Goal: Task Accomplishment & Management: Use online tool/utility

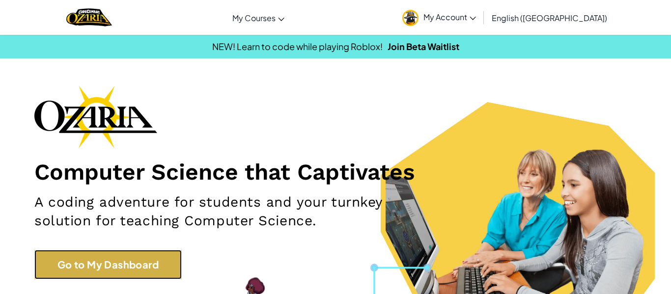
click at [119, 273] on link "Go to My Dashboard" at bounding box center [107, 264] width 147 height 29
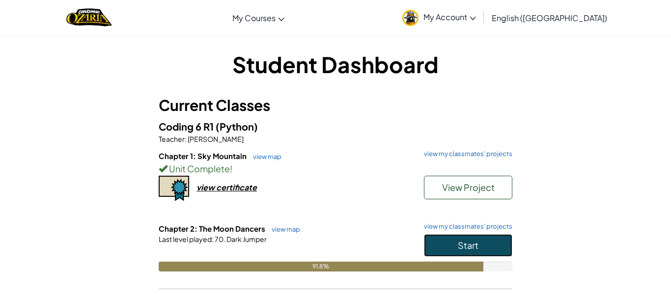
click at [465, 239] on button "Start" at bounding box center [468, 245] width 88 height 23
click at [290, 231] on link "view map" at bounding box center [283, 229] width 33 height 8
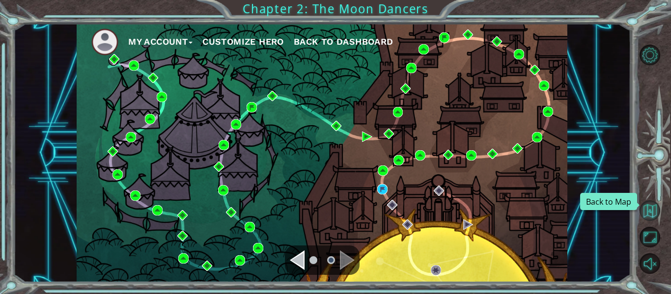
click at [648, 201] on button "Back to Map" at bounding box center [649, 210] width 21 height 21
click at [382, 190] on img at bounding box center [382, 189] width 10 height 10
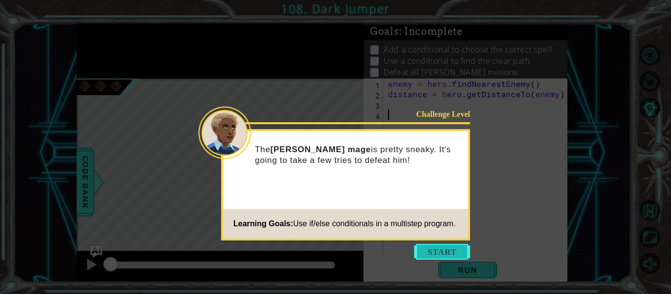
click at [415, 249] on button "Start" at bounding box center [442, 252] width 56 height 16
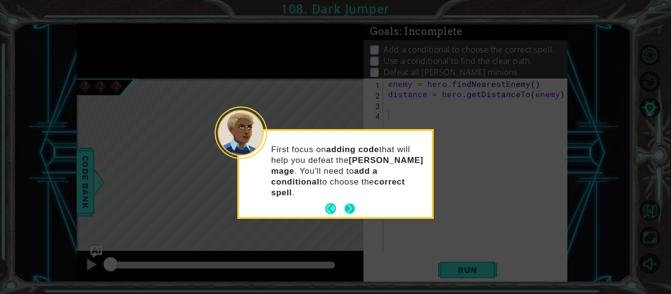
click at [349, 203] on button "Next" at bounding box center [349, 208] width 11 height 11
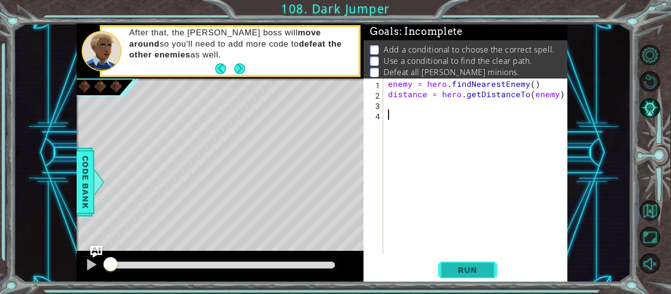
click at [476, 264] on button "Run" at bounding box center [467, 270] width 59 height 20
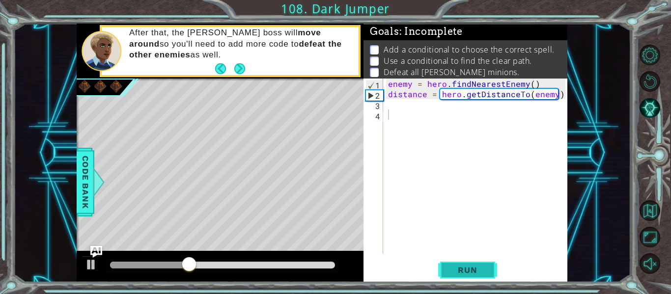
drag, startPoint x: 476, startPoint y: 264, endPoint x: 484, endPoint y: 269, distance: 8.8
click at [484, 269] on button "Run" at bounding box center [467, 270] width 59 height 20
click at [388, 106] on div "enemy = hero . findNearestEnemy ( ) distance = hero . getDistanceTo ( enemy )" at bounding box center [478, 177] width 184 height 196
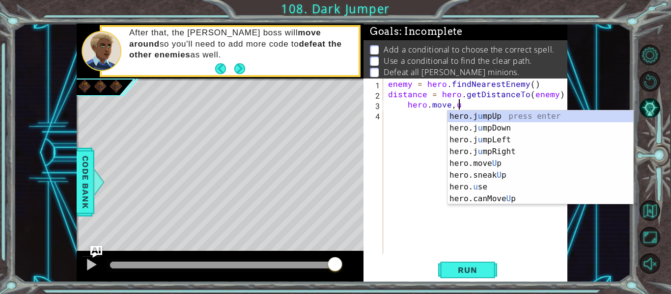
scroll to position [0, 4]
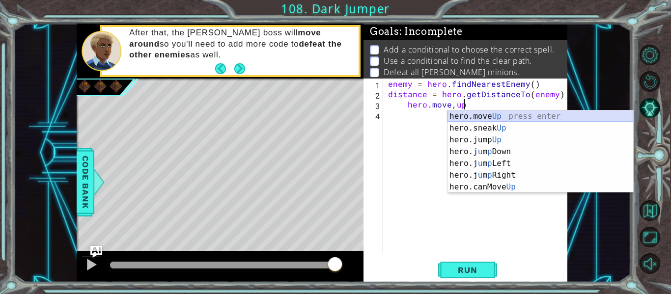
click at [499, 118] on div "hero.move Up press enter hero.sneak Up press enter hero.jump Up press enter her…" at bounding box center [540, 163] width 186 height 106
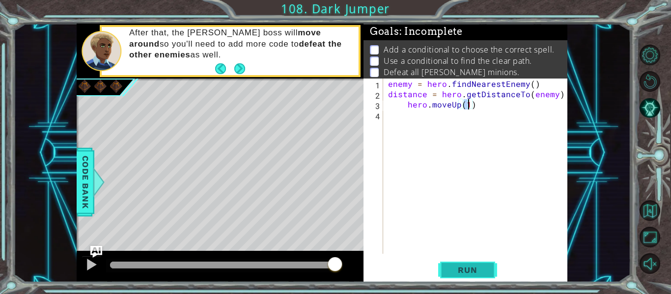
click at [476, 270] on span "Run" at bounding box center [467, 270] width 39 height 10
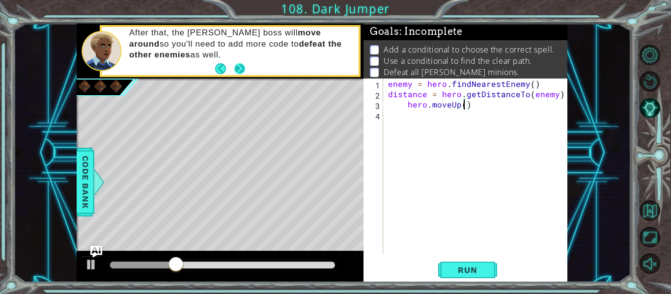
click at [236, 71] on button "Next" at bounding box center [239, 68] width 11 height 11
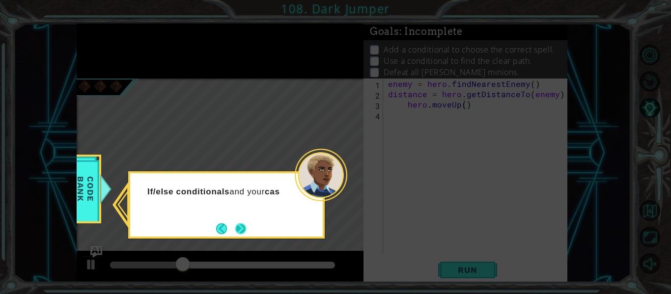
click at [246, 232] on button "Next" at bounding box center [240, 228] width 11 height 11
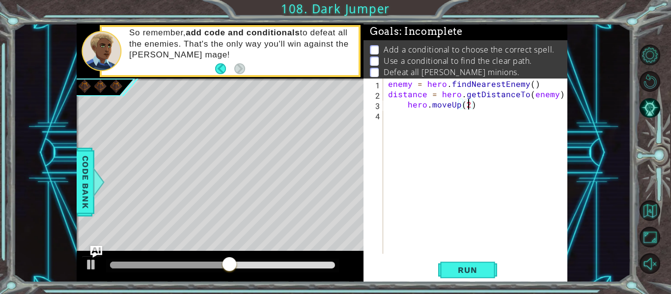
scroll to position [0, 5]
click at [462, 271] on span "Run" at bounding box center [467, 270] width 39 height 10
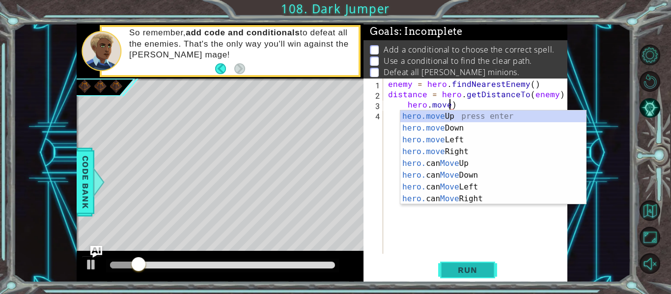
scroll to position [0, 4]
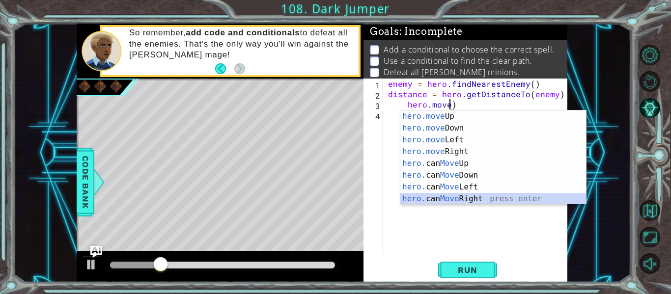
click at [491, 197] on div "hero.move Up press enter hero.move Down press enter hero.move Left press enter …" at bounding box center [493, 169] width 186 height 118
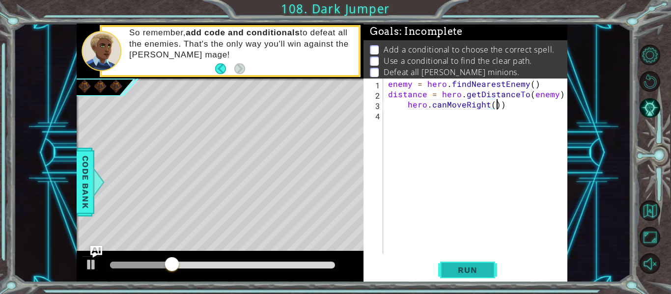
click at [469, 267] on span "Run" at bounding box center [467, 270] width 39 height 10
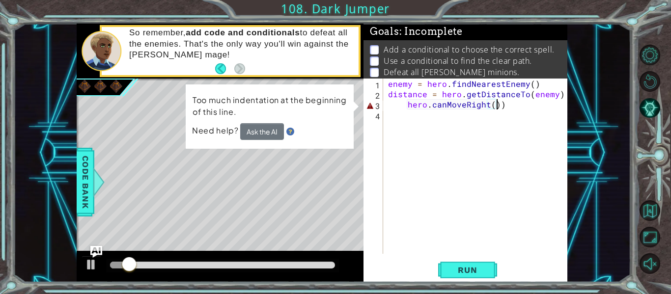
click at [508, 104] on div "enemy = hero . findNearestEnemy ( ) distance = hero . getDistanceTo ( enemy ) h…" at bounding box center [478, 177] width 184 height 196
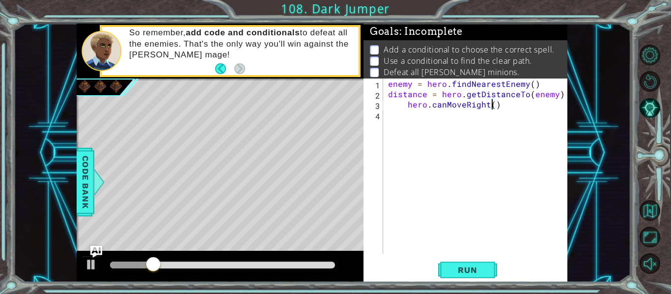
click at [493, 104] on div "enemy = hero . findNearestEnemy ( ) distance = hero . getDistanceTo ( enemy ) h…" at bounding box center [478, 177] width 184 height 196
click at [484, 262] on button "Run" at bounding box center [467, 270] width 59 height 20
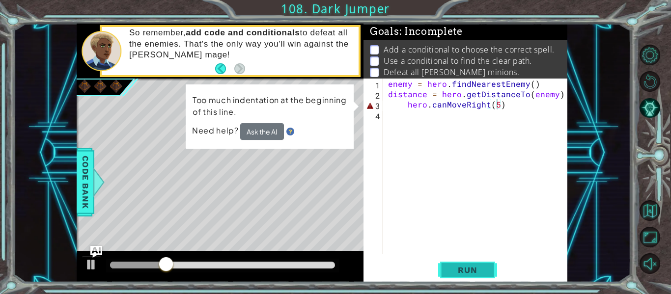
click at [476, 264] on button "Run" at bounding box center [467, 270] width 59 height 20
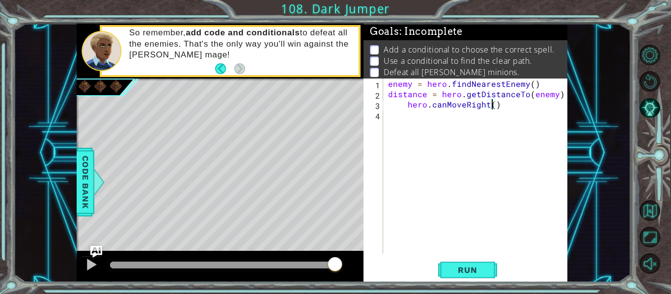
scroll to position [0, 6]
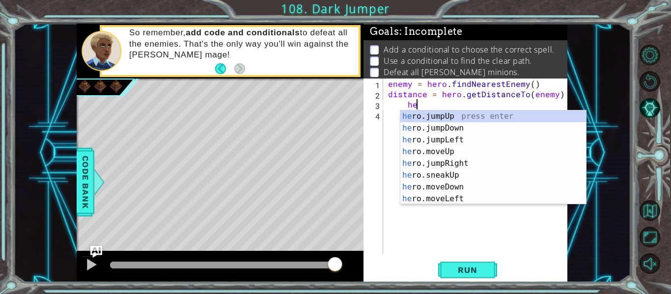
type textarea "h"
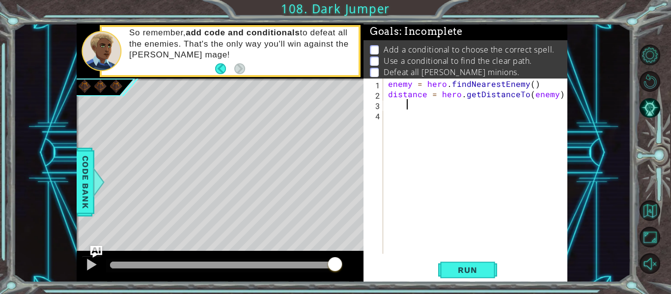
scroll to position [0, 0]
click at [455, 270] on span "Run" at bounding box center [467, 270] width 39 height 10
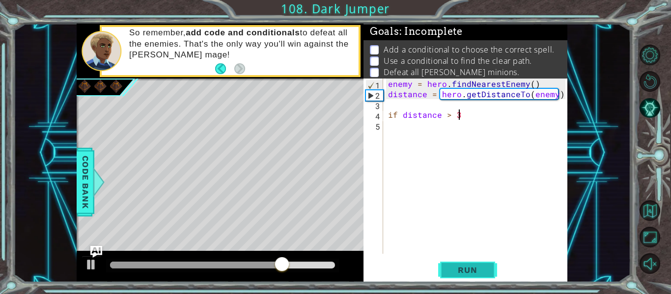
scroll to position [0, 4]
type textarea "if distance > 3.:"
type textarea "h"
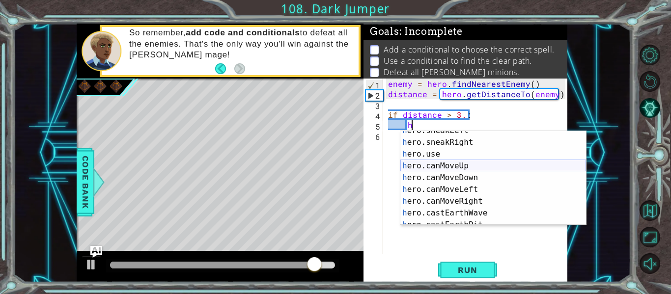
scroll to position [153, 0]
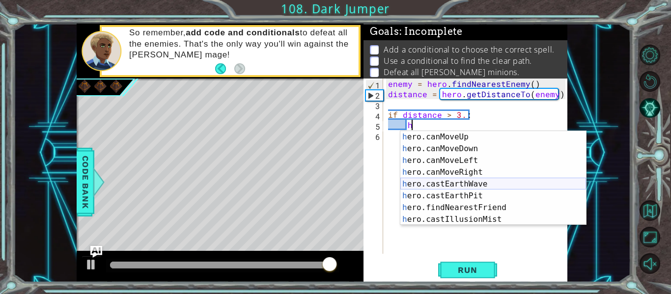
click at [489, 184] on div "h ero.canMoveUp press enter h ero.canMoveDown press enter h ero.canMoveLeft pre…" at bounding box center [493, 190] width 186 height 118
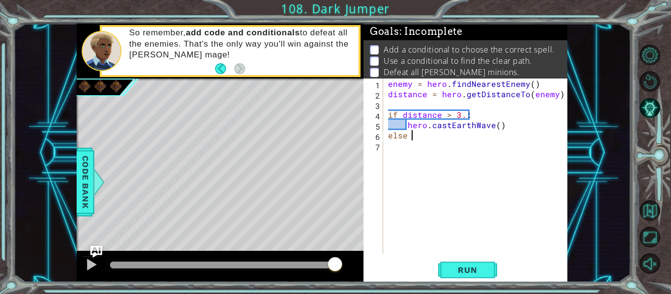
scroll to position [0, 0]
type textarea "else:"
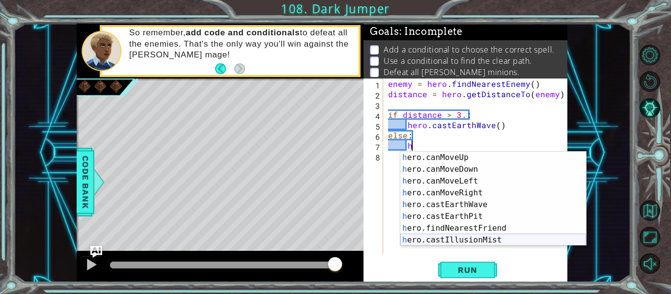
scroll to position [153, 0]
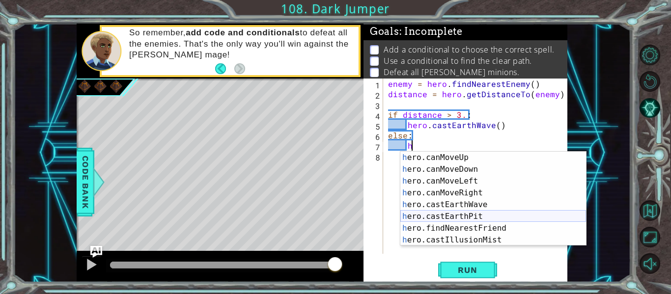
click at [513, 219] on div "h ero.canMoveUp press enter h ero.canMoveDown press enter h ero.canMoveLeft pre…" at bounding box center [493, 211] width 186 height 118
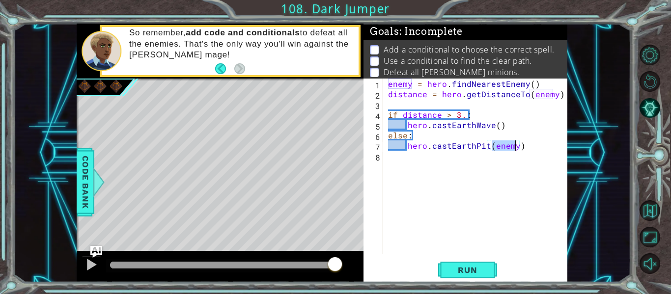
click at [494, 129] on div "enemy = hero . findNearestEnemy ( ) distance = hero . getDistanceTo ( enemy ) i…" at bounding box center [478, 177] width 184 height 196
click at [500, 131] on div "enemy = hero . findNearestEnemy ( ) distance = hero . getDistanceTo ( enemy ) i…" at bounding box center [478, 177] width 184 height 196
click at [495, 126] on div "enemy = hero . findNearestEnemy ( ) distance = hero . getDistanceTo ( enemy ) i…" at bounding box center [478, 177] width 184 height 196
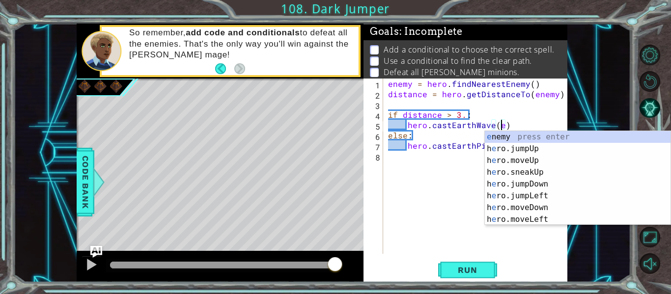
scroll to position [0, 7]
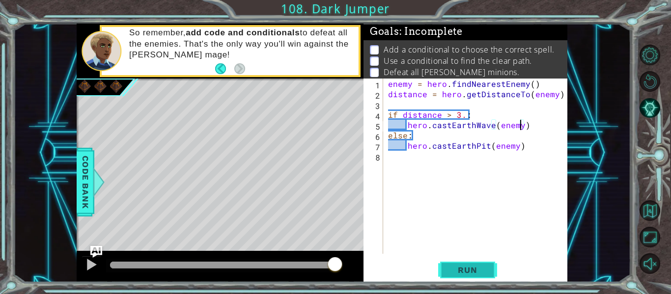
click at [482, 278] on button "Run" at bounding box center [467, 270] width 59 height 20
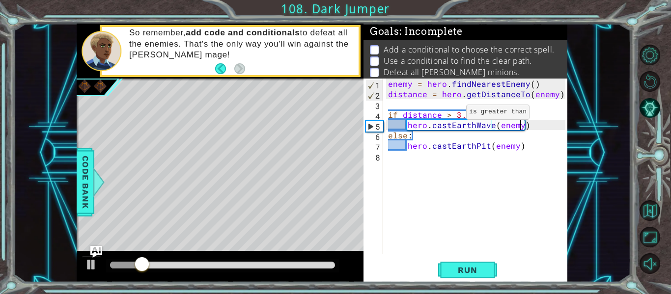
click at [449, 114] on div "enemy = hero . findNearestEnemy ( ) distance = hero . getDistanceTo ( enemy ) i…" at bounding box center [478, 177] width 184 height 196
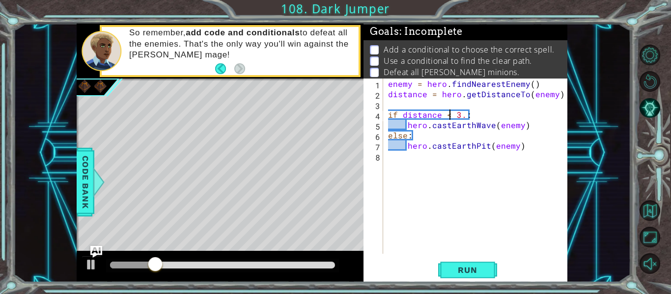
scroll to position [0, 4]
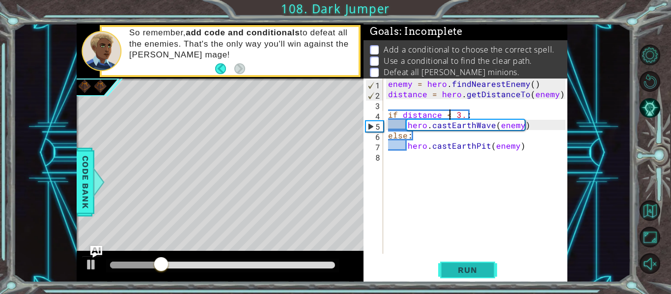
type textarea "if distance < 3.:"
click at [480, 268] on span "Run" at bounding box center [467, 270] width 39 height 10
click at [420, 156] on div "enemy = hero . findNearestEnemy ( ) distance = hero . getDistanceTo ( enemy ) i…" at bounding box center [478, 177] width 184 height 196
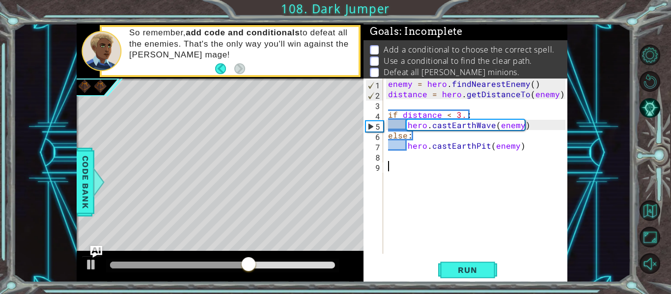
type textarea "h"
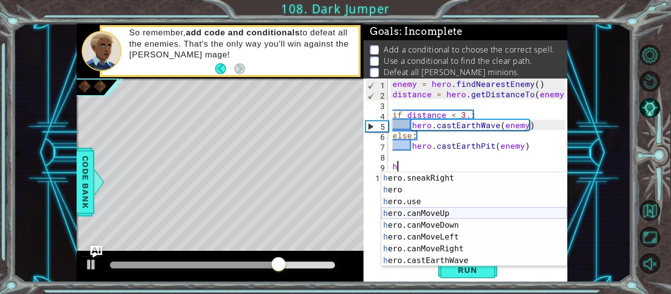
scroll to position [131, 0]
click at [493, 210] on div "h ero.sneakRight press enter h ero press enter h ero.use press enter h ero.canM…" at bounding box center [474, 230] width 186 height 118
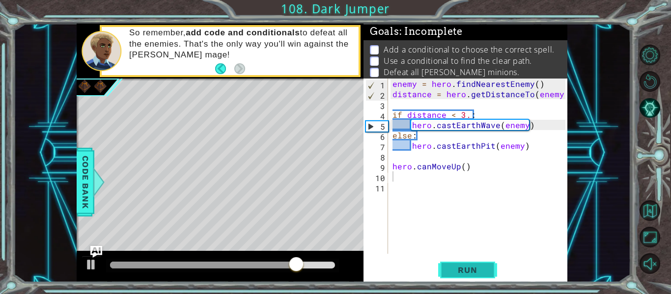
click at [472, 274] on span "Run" at bounding box center [467, 270] width 39 height 10
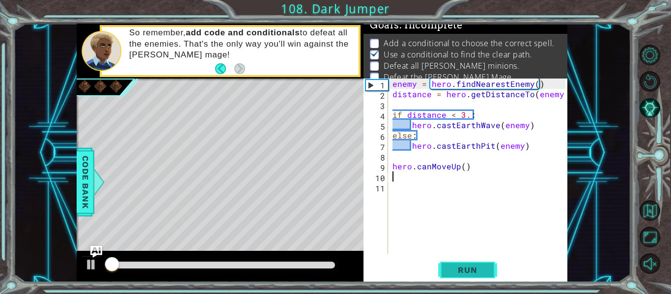
scroll to position [8, 0]
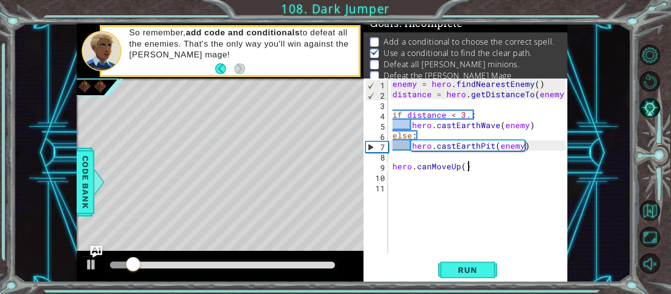
click at [475, 168] on div "enemy = hero . findNearestEnemy ( ) distance = hero . getDistanceTo ( enemy ) i…" at bounding box center [480, 177] width 180 height 196
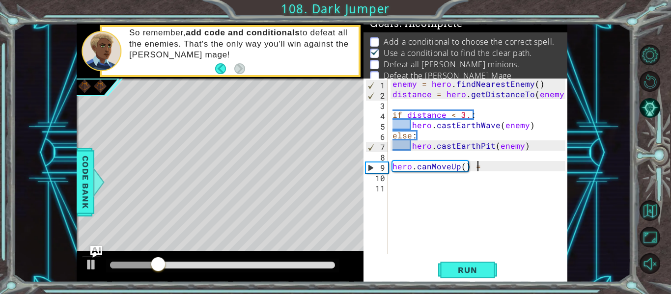
scroll to position [0, 5]
click at [460, 166] on div "enemy = hero . findNearestEnemy ( ) distance = hero . getDistanceTo ( enemy ) i…" at bounding box center [480, 177] width 180 height 196
click at [467, 168] on div "enemy = hero . findNearestEnemy ( ) distance = hero . getDistanceTo ( enemy ) i…" at bounding box center [480, 177] width 180 height 196
click at [462, 166] on div "enemy = hero . findNearestEnemy ( ) distance = hero . getDistanceTo ( enemy ) i…" at bounding box center [480, 177] width 180 height 196
type textarea "hero.canMoveUp(2) ="
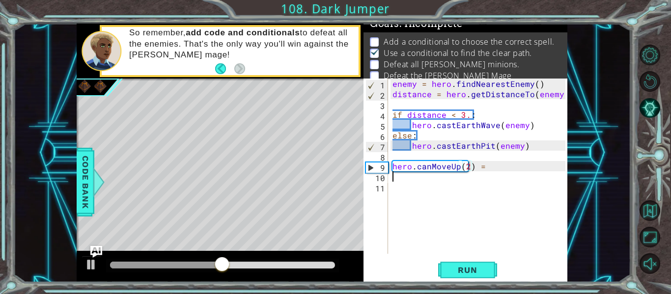
click at [496, 174] on div "enemy = hero . findNearestEnemy ( ) distance = hero . getDistanceTo ( enemy ) i…" at bounding box center [480, 177] width 180 height 196
click at [493, 171] on div "enemy = hero . findNearestEnemy ( ) distance = hero . getDistanceTo ( enemy ) i…" at bounding box center [480, 177] width 180 height 196
type textarea "hero.canMoveUp(2) ="
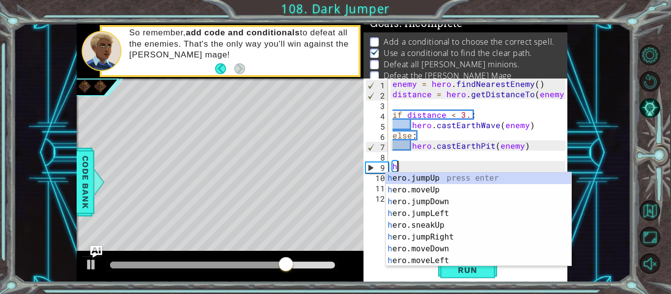
type textarea "he"
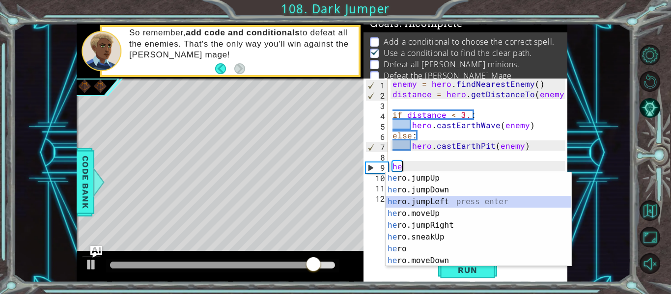
click at [466, 208] on div "he ro.jumpUp press enter he ro.jumpDown press enter he ro.jumpLeft press enter …" at bounding box center [478, 231] width 186 height 118
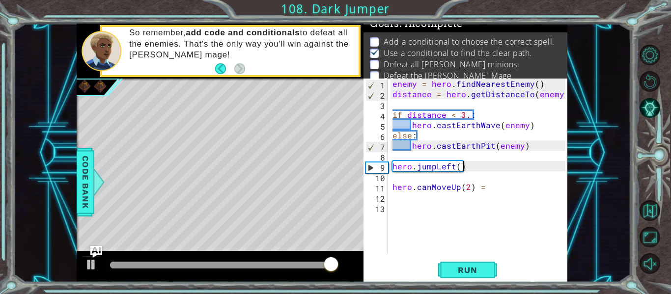
click at [480, 169] on div "enemy = hero . findNearestEnemy ( ) distance = hero . getDistanceTo ( enemy ) i…" at bounding box center [480, 177] width 180 height 196
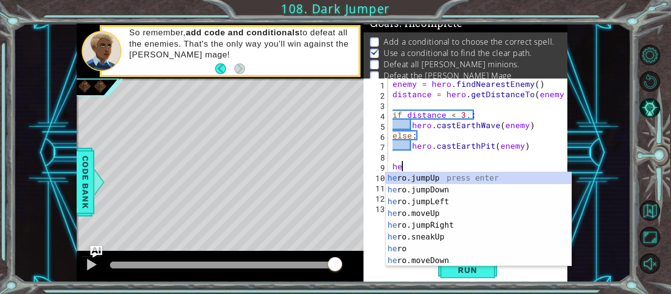
type textarea "h"
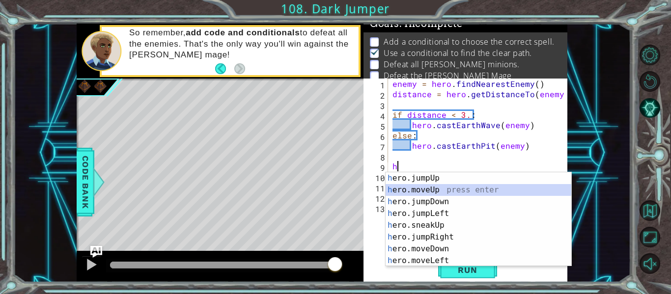
click at [484, 191] on div "h ero.jumpUp press enter h ero.moveUp press enter h ero.jumpDown press enter h …" at bounding box center [478, 231] width 186 height 118
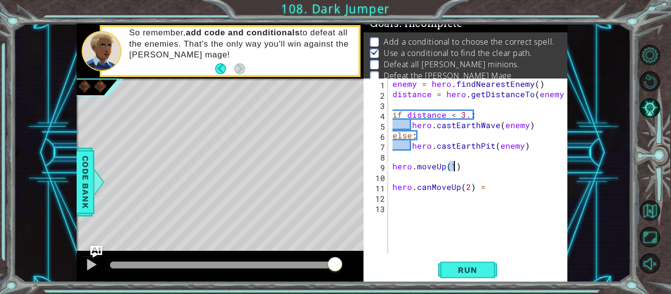
type textarea "hero.moveUp(2)"
click at [455, 179] on div "enemy = hero . findNearestEnemy ( ) distance = hero . getDistanceTo ( enemy ) i…" at bounding box center [480, 177] width 180 height 196
click at [494, 194] on div "enemy = hero . findNearestEnemy ( ) distance = hero . getDistanceTo ( enemy ) i…" at bounding box center [480, 177] width 180 height 196
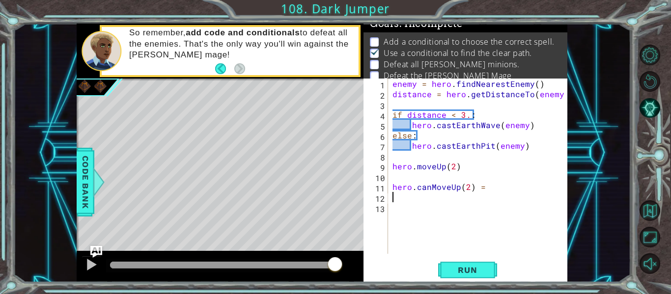
click at [494, 187] on div "enemy = hero . findNearestEnemy ( ) distance = hero . getDistanceTo ( enemy ) i…" at bounding box center [480, 177] width 180 height 196
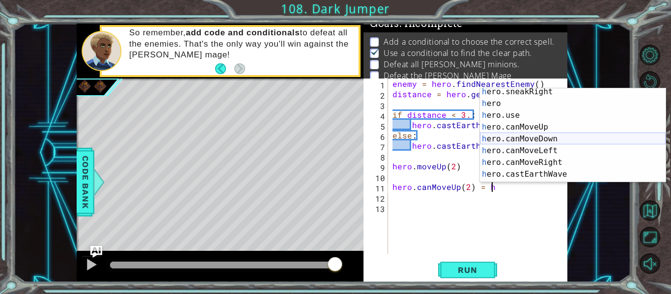
scroll to position [133, 0]
click at [536, 144] on div "h ero.sneakRight press enter h ero press enter h ero.use press enter h ero.canM…" at bounding box center [573, 145] width 186 height 118
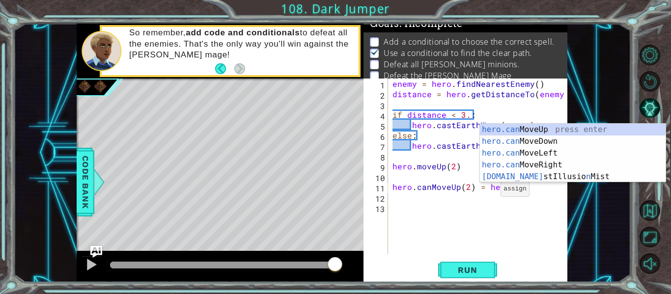
type textarea "hero.canMoveUp(2) = [DOMAIN_NAME]"
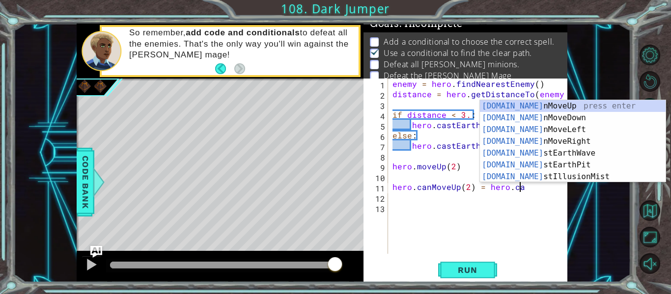
click at [500, 247] on div "enemy = hero . findNearestEnemy ( ) distance = hero . getDistanceTo ( enemy ) i…" at bounding box center [480, 177] width 180 height 196
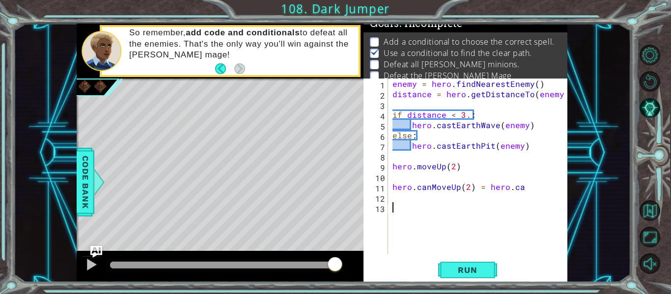
scroll to position [0, 0]
click at [535, 183] on div "enemy = hero . findNearestEnemy ( ) distance = hero . getDistanceTo ( enemy ) i…" at bounding box center [480, 177] width 180 height 196
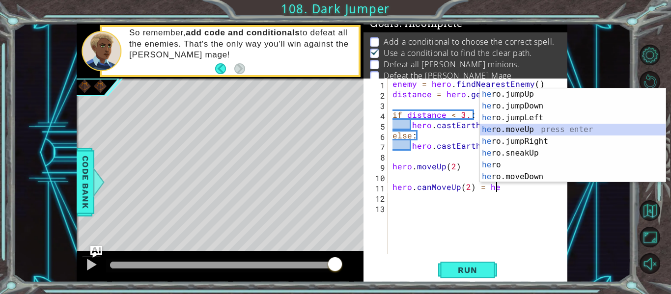
click at [552, 131] on div "he ro.jumpUp press enter he ro.jumpDown press enter he ro.jumpLeft press enter …" at bounding box center [573, 147] width 186 height 118
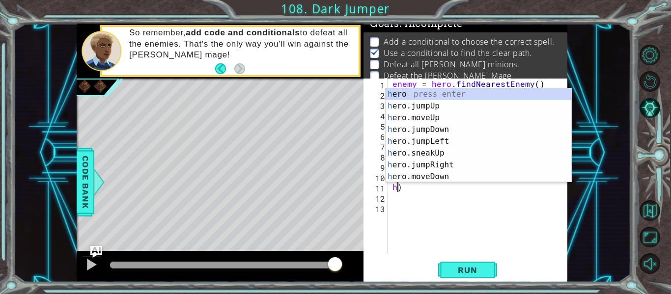
type textarea ")"
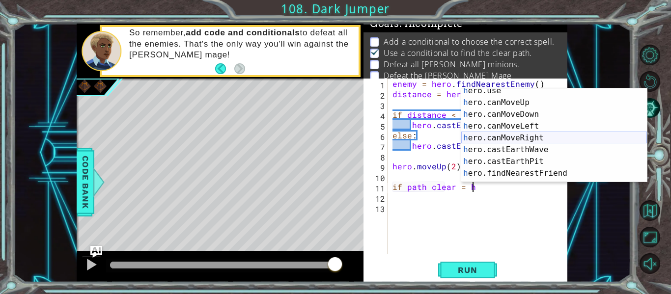
scroll to position [157, 0]
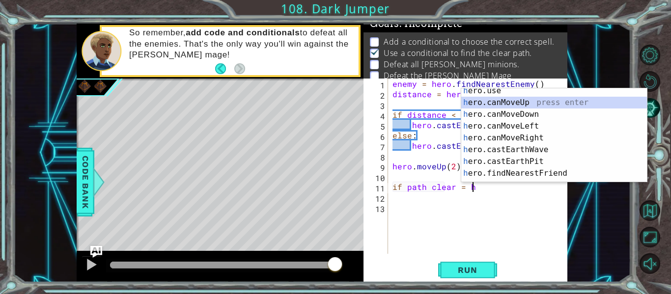
click at [537, 102] on div "h ero.use press enter h ero.canMoveUp press enter h ero.canMoveDown press enter…" at bounding box center [554, 144] width 186 height 118
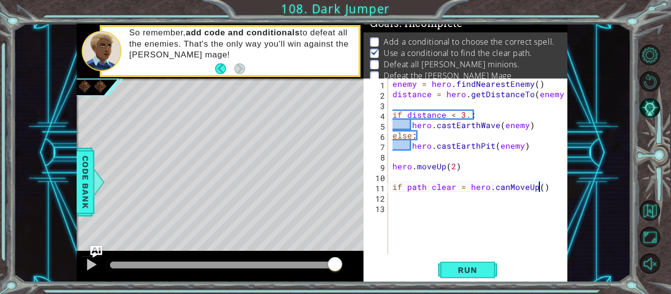
click at [538, 188] on div "enemy = hero . findNearestEnemy ( ) distance = hero . getDistanceTo ( enemy ) i…" at bounding box center [480, 177] width 180 height 196
click at [490, 273] on button "Run" at bounding box center [467, 270] width 59 height 20
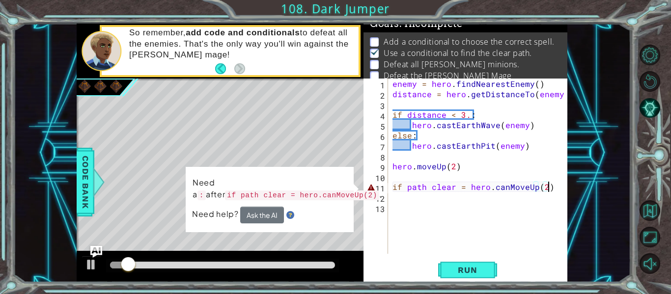
click at [548, 186] on div "enemy = hero . findNearestEnemy ( ) distance = hero . getDistanceTo ( enemy ) i…" at bounding box center [480, 177] width 180 height 196
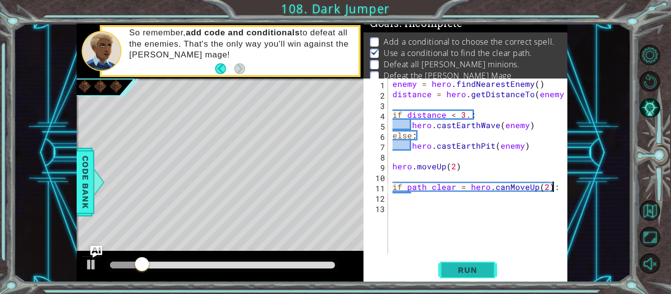
click at [468, 266] on span "Run" at bounding box center [467, 270] width 39 height 10
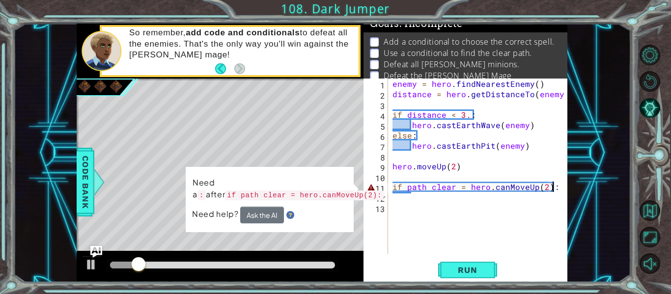
click at [547, 189] on div "enemy = hero . findNearestEnemy ( ) distance = hero . getDistanceTo ( enemy ) i…" at bounding box center [480, 177] width 180 height 196
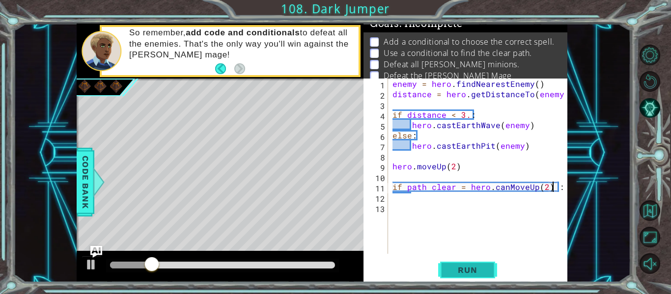
click at [464, 273] on span "Run" at bounding box center [467, 270] width 39 height 10
click at [559, 183] on div "enemy = hero . findNearestEnemy ( ) distance = hero . getDistanceTo ( enemy ) i…" at bounding box center [480, 177] width 180 height 196
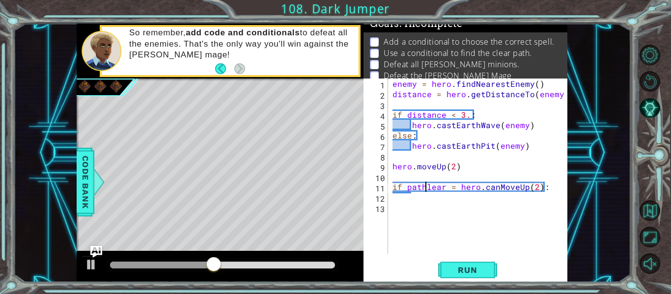
scroll to position [0, 2]
click at [475, 270] on span "Run" at bounding box center [467, 270] width 39 height 10
type textarea "if path clear = hero.canMoveUp(2):"
click at [561, 202] on div "enemy = hero . findNearestEnemy ( ) distance = hero . getDistanceTo ( enemy ) i…" at bounding box center [480, 177] width 180 height 196
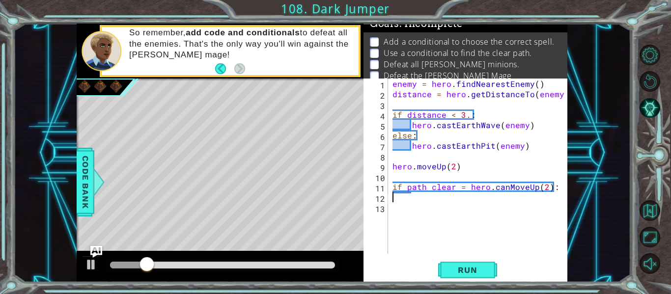
click at [563, 185] on div "enemy = hero . findNearestEnemy ( ) distance = hero . getDistanceTo ( enemy ) i…" at bounding box center [480, 177] width 180 height 196
type textarea "if path clear = hero.canMoveUp(2)"
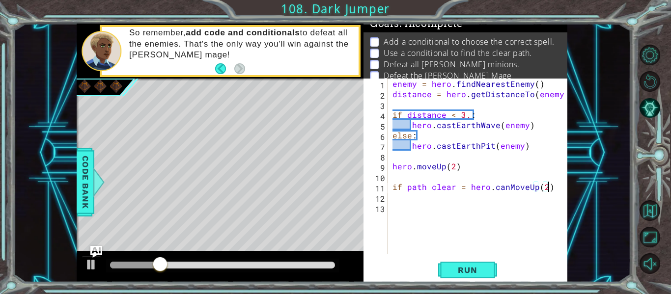
click at [463, 203] on div "enemy = hero . findNearestEnemy ( ) distance = hero . getDistanceTo ( enemy ) i…" at bounding box center [480, 177] width 180 height 196
click at [461, 194] on div "enemy = hero . findNearestEnemy ( ) distance = hero . getDistanceTo ( enemy ) i…" at bounding box center [480, 177] width 180 height 196
click at [477, 275] on span "Run" at bounding box center [467, 270] width 39 height 10
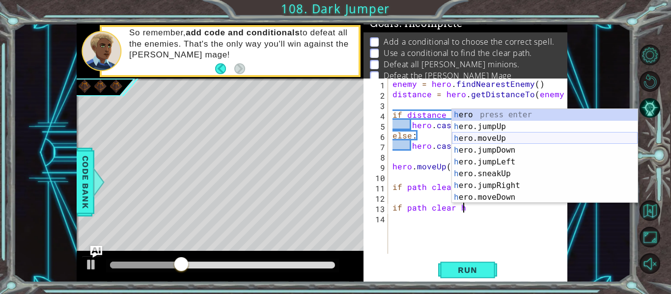
click at [519, 139] on div "h ero press enter h ero.jumpUp press enter h ero.moveUp press enter h ero.jumpD…" at bounding box center [545, 168] width 186 height 118
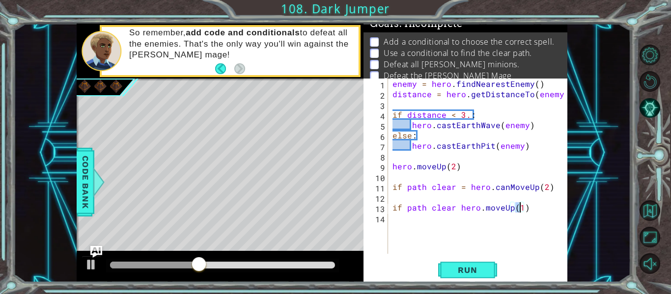
type textarea "if path clear hero.moveUp(2)"
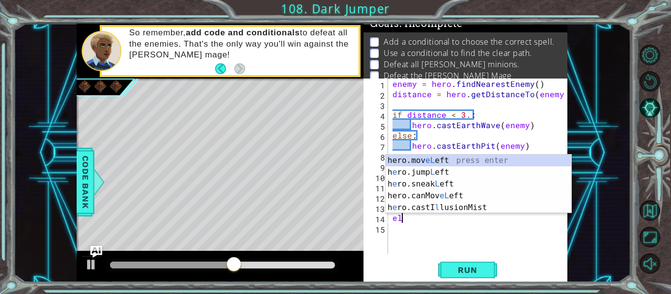
scroll to position [0, 0]
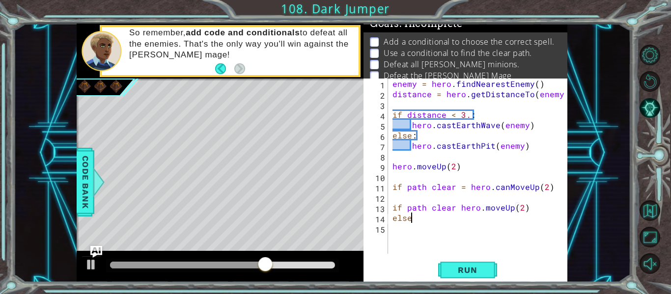
click at [454, 209] on div "enemy = hero . findNearestEnemy ( ) distance = hero . getDistanceTo ( enemy ) i…" at bounding box center [480, 177] width 180 height 196
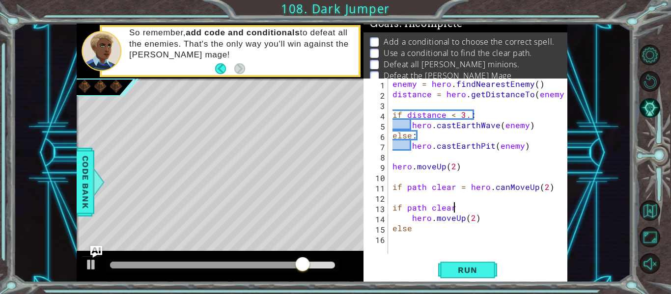
click at [461, 208] on div "enemy = hero . findNearestEnemy ( ) distance = hero . getDistanceTo ( enemy ) i…" at bounding box center [480, 177] width 180 height 196
type textarea "if path clear"
click at [430, 238] on div "enemy = hero . findNearestEnemy ( ) distance = hero . getDistanceTo ( enemy ) i…" at bounding box center [480, 177] width 180 height 196
click at [423, 226] on div "enemy = hero . findNearestEnemy ( ) distance = hero . getDistanceTo ( enemy ) i…" at bounding box center [480, 177] width 180 height 196
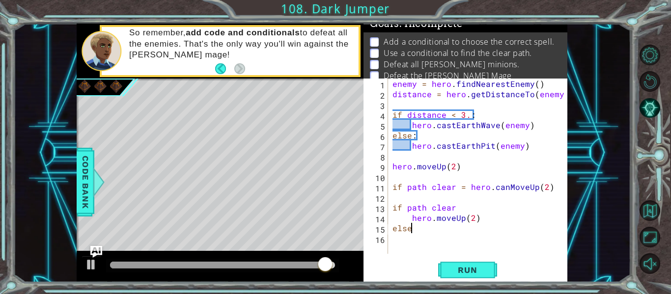
scroll to position [0, 1]
type textarea "else: h"
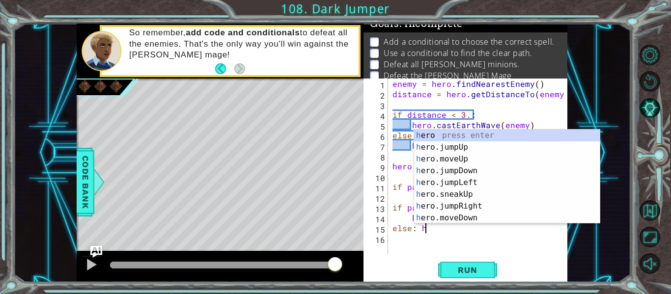
scroll to position [0, 1]
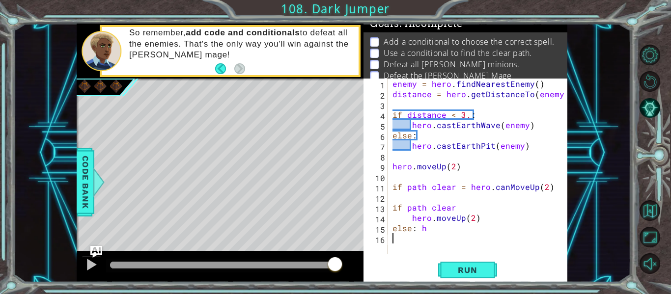
click at [463, 249] on div "enemy = hero . findNearestEnemy ( ) distance = hero . getDistanceTo ( enemy ) i…" at bounding box center [480, 177] width 180 height 196
click at [393, 227] on div "enemy = hero . findNearestEnemy ( ) distance = hero . getDistanceTo ( enemy ) i…" at bounding box center [480, 177] width 180 height 196
type textarea "else: h"
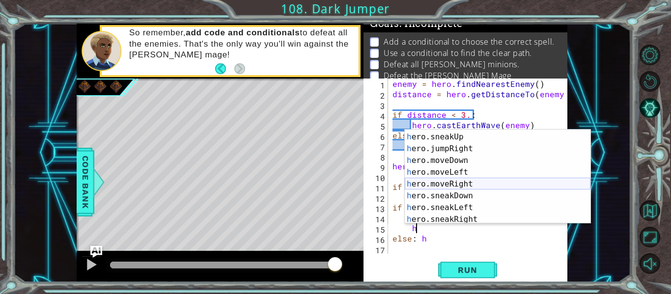
scroll to position [59, 0]
click at [488, 183] on div "h ero.sneakUp press enter h ero.jumpRight press enter h ero.moveDown press ente…" at bounding box center [498, 189] width 186 height 118
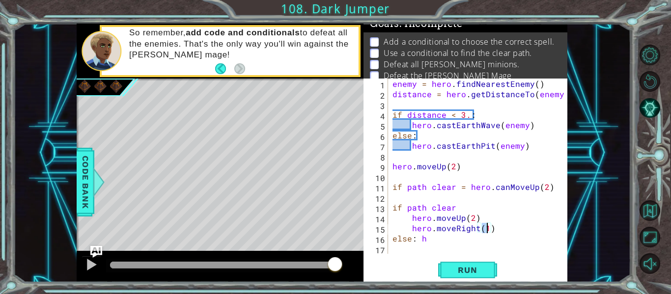
scroll to position [0, 6]
click at [436, 240] on div "enemy = hero . findNearestEnemy ( ) distance = hero . getDistanceTo ( enemy ) i…" at bounding box center [480, 177] width 180 height 196
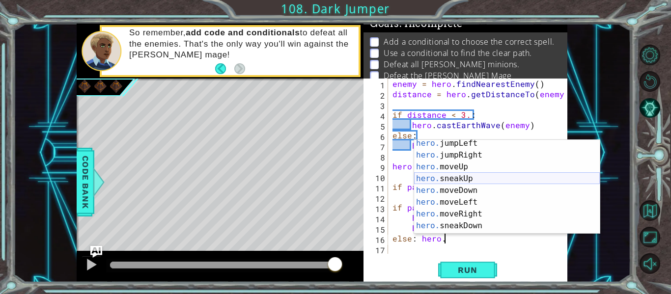
scroll to position [27, 0]
click at [483, 213] on div "hero. jumpLeft press enter hero. jumpRight press enter hero. moveUp press enter…" at bounding box center [507, 196] width 186 height 118
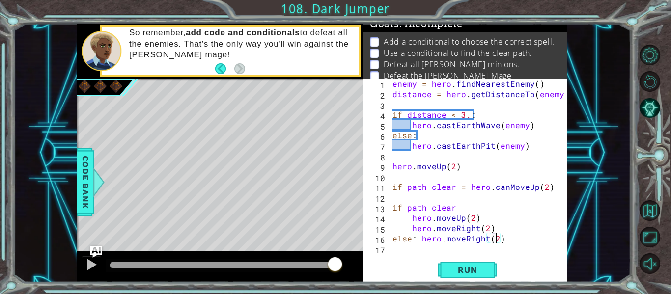
scroll to position [0, 6]
click at [419, 242] on div "enemy = hero . findNearestEnemy ( ) distance = hero . getDistanceTo ( enemy ) i…" at bounding box center [480, 177] width 180 height 196
type textarea "hero.moveRight(2)"
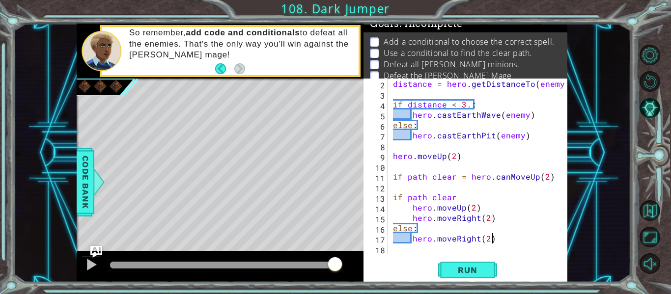
click at [503, 236] on div "distance = hero . getDistanceTo ( enemy ) if distance < 3. : hero . [PERSON_NAM…" at bounding box center [480, 177] width 179 height 196
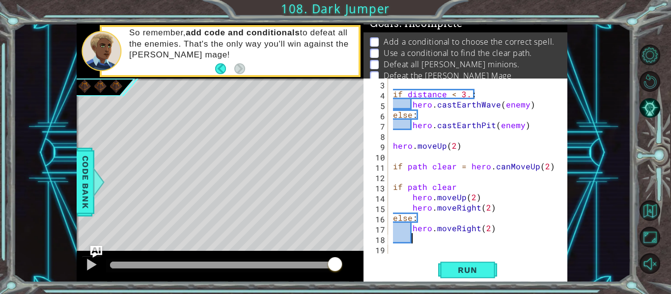
scroll to position [0, 0]
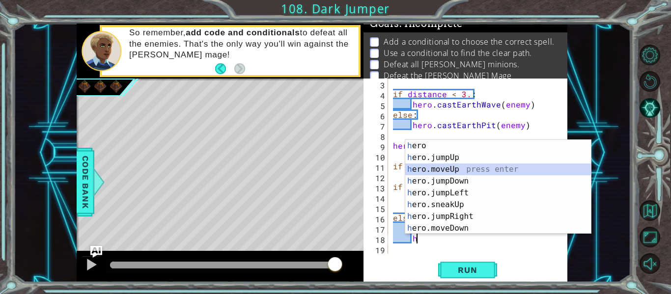
click at [475, 167] on div "h ero press enter h ero.jumpUp press enter h ero.moveUp press enter h ero.jumpD…" at bounding box center [498, 199] width 186 height 118
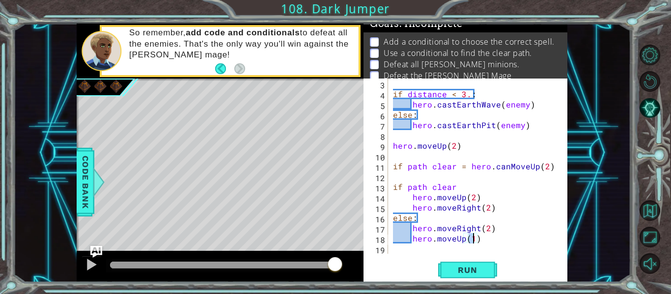
scroll to position [0, 5]
click at [454, 265] on span "Run" at bounding box center [467, 270] width 39 height 10
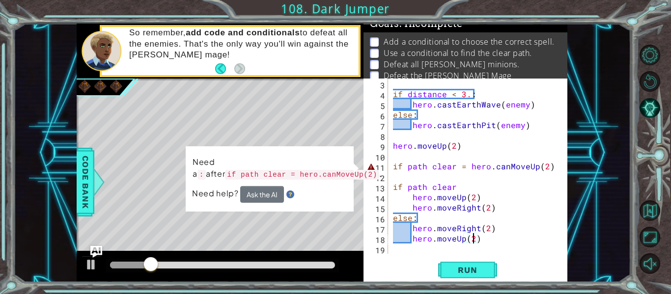
click at [547, 166] on div "if distance < 3. : hero . [PERSON_NAME] ( enemy ) else : hero . castEarthPit ( …" at bounding box center [480, 177] width 179 height 196
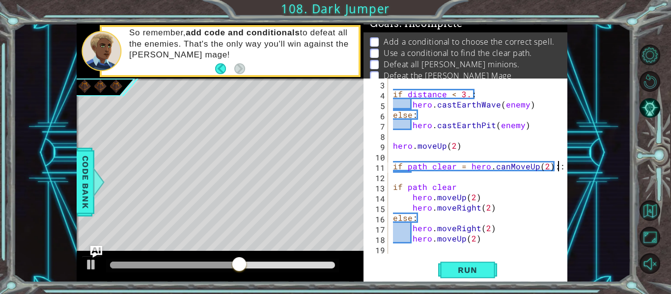
scroll to position [0, 10]
click at [471, 270] on span "Run" at bounding box center [467, 270] width 39 height 10
click at [549, 164] on div "if distance < 3. : hero . [PERSON_NAME] ( enemy ) else : hero . castEarthPit ( …" at bounding box center [480, 177] width 179 height 196
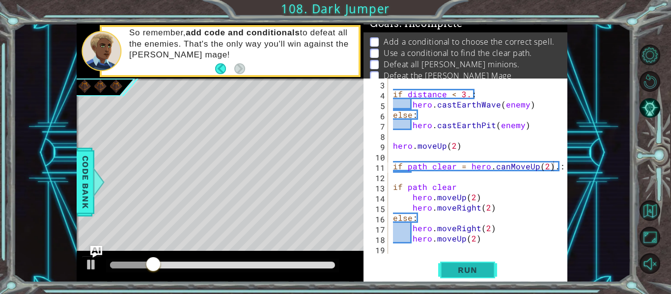
click at [463, 276] on button "Run" at bounding box center [467, 270] width 59 height 20
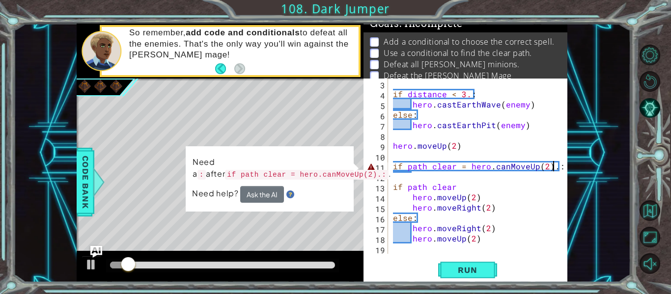
click at [560, 166] on div at bounding box center [560, 156] width 10 height 196
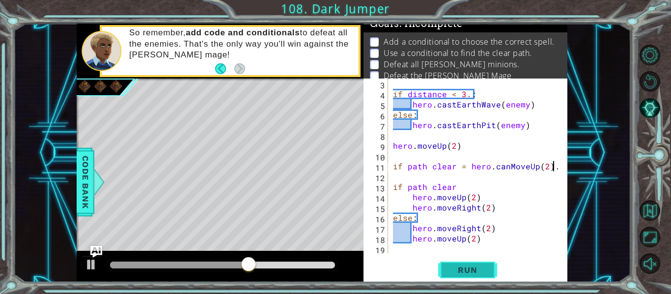
click at [477, 263] on button "Run" at bounding box center [467, 270] width 59 height 20
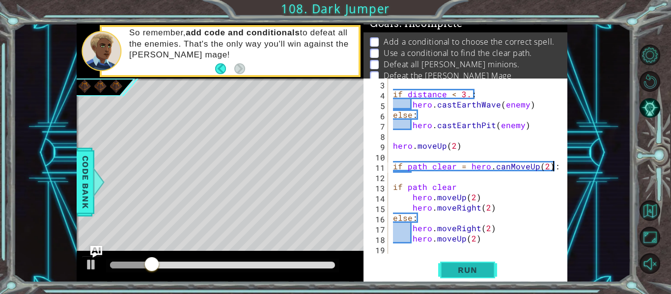
click at [456, 272] on span "Run" at bounding box center [467, 270] width 39 height 10
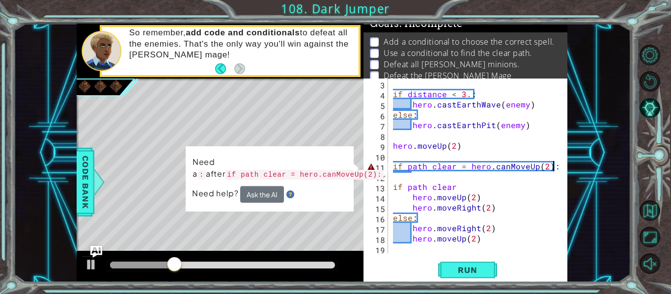
click at [462, 186] on div "if distance < 3. : hero . [PERSON_NAME] ( enemy ) else : hero . castEarthPit ( …" at bounding box center [480, 177] width 179 height 196
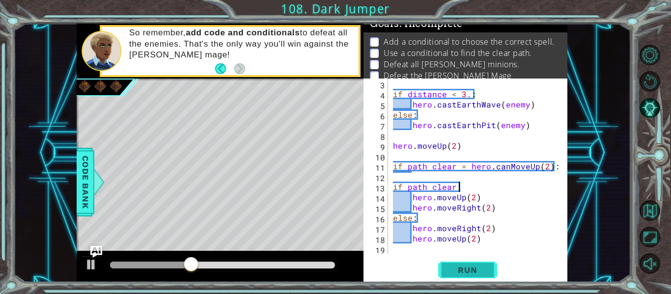
click at [469, 274] on span "Run" at bounding box center [467, 270] width 39 height 10
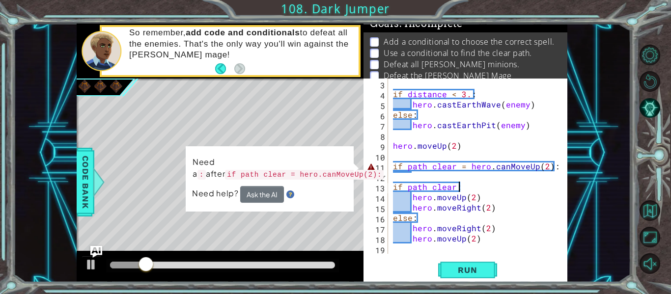
click at [559, 169] on div at bounding box center [560, 156] width 10 height 196
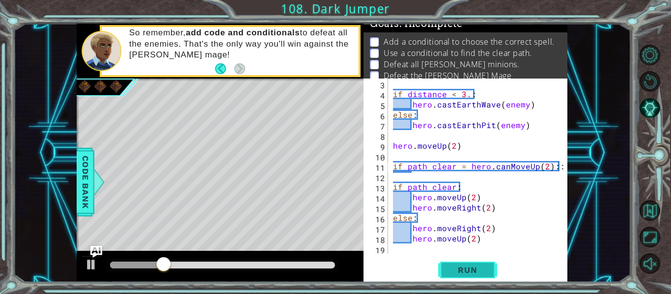
click at [460, 275] on button "Run" at bounding box center [467, 270] width 59 height 20
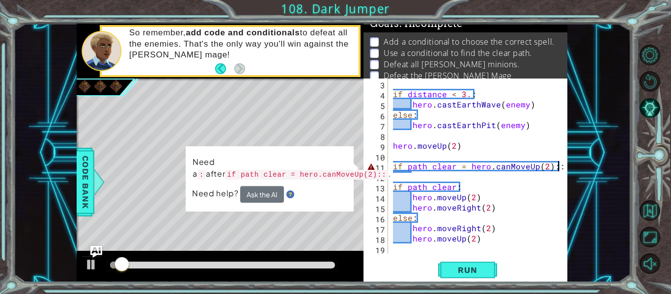
scroll to position [0, 10]
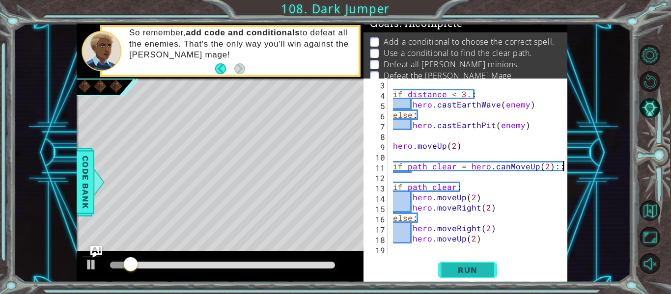
click at [471, 264] on button "Run" at bounding box center [467, 270] width 59 height 20
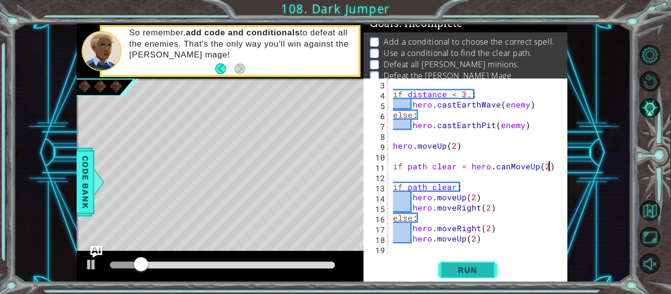
click at [470, 271] on span "Run" at bounding box center [467, 270] width 39 height 10
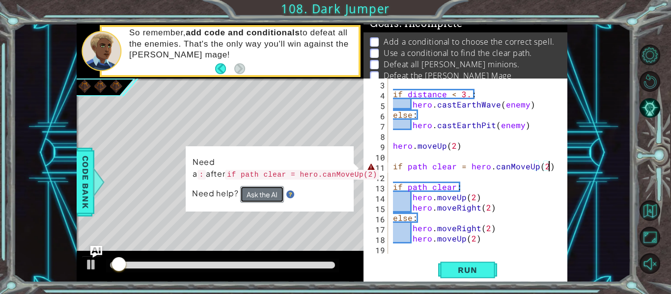
click at [276, 195] on button "Ask the AI" at bounding box center [262, 194] width 44 height 17
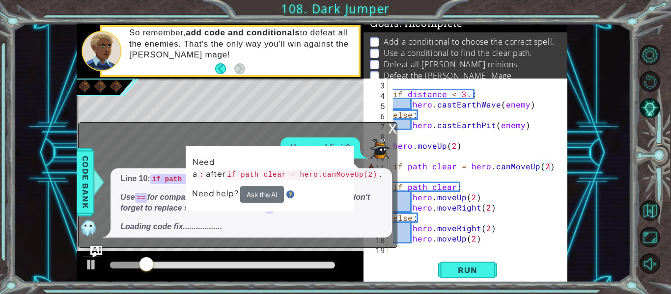
click at [288, 131] on div "x How can I fix it? Line 10: if path clear = hero.canMoveUp(2) is incorrect. Us…" at bounding box center [237, 185] width 319 height 126
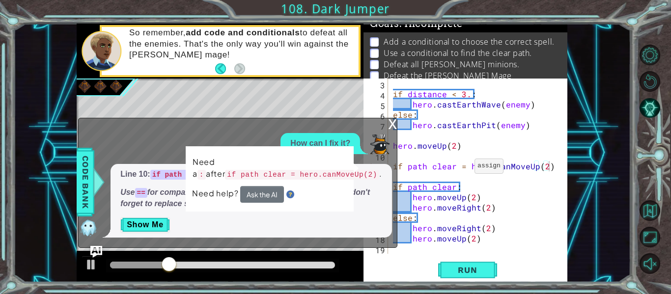
click at [462, 168] on div "if distance < 3. : hero . [PERSON_NAME] ( enemy ) else : hero . castEarthPit ( …" at bounding box center [480, 177] width 179 height 196
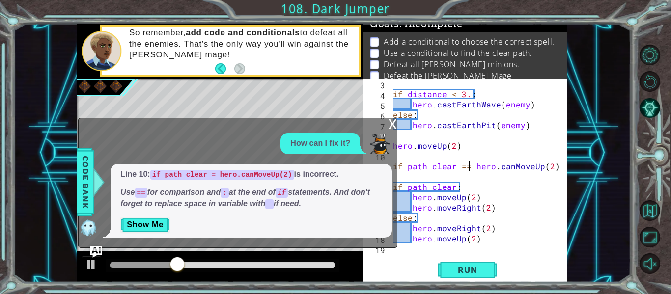
scroll to position [0, 5]
click at [388, 125] on div "x" at bounding box center [392, 123] width 9 height 10
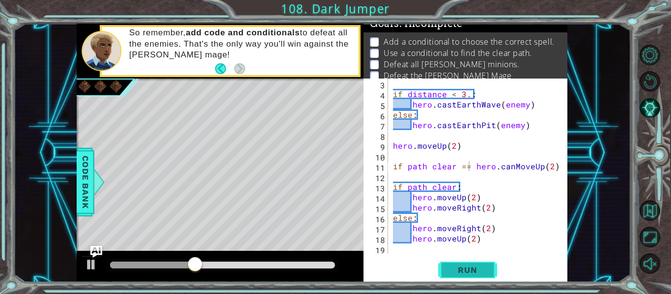
click at [495, 277] on button "Run" at bounding box center [467, 270] width 59 height 20
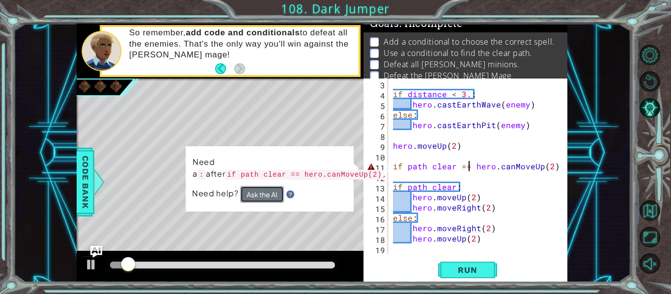
click at [250, 194] on button "Ask the AI" at bounding box center [262, 194] width 44 height 17
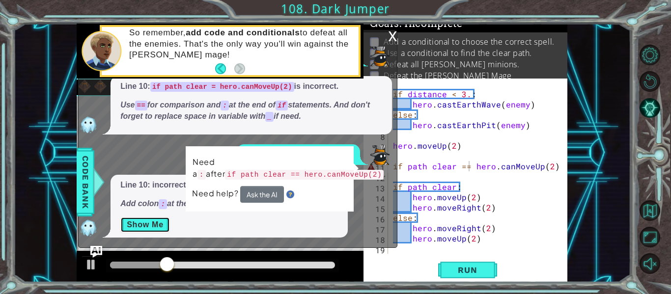
click at [135, 224] on button "Show Me" at bounding box center [145, 225] width 50 height 16
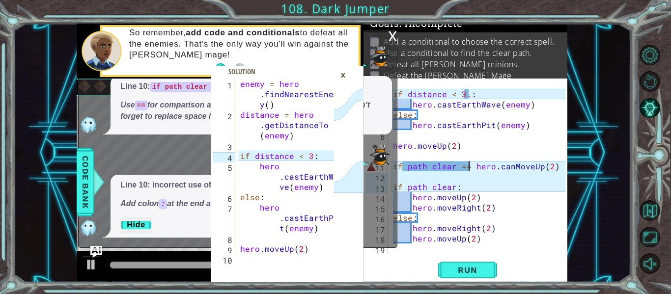
scroll to position [0, 0]
click at [339, 67] on div "×" at bounding box center [342, 75] width 15 height 17
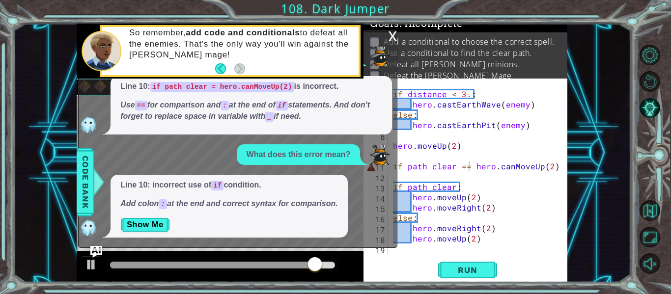
click at [392, 33] on div "x" at bounding box center [392, 35] width 9 height 10
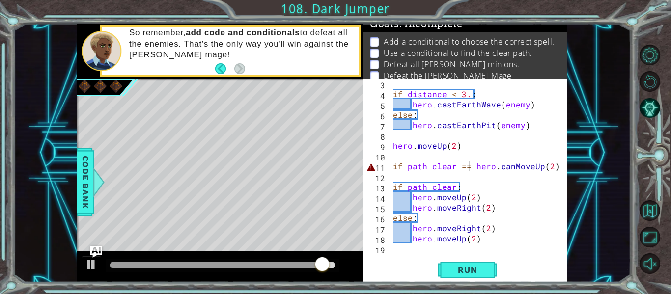
click at [559, 165] on div at bounding box center [560, 156] width 10 height 196
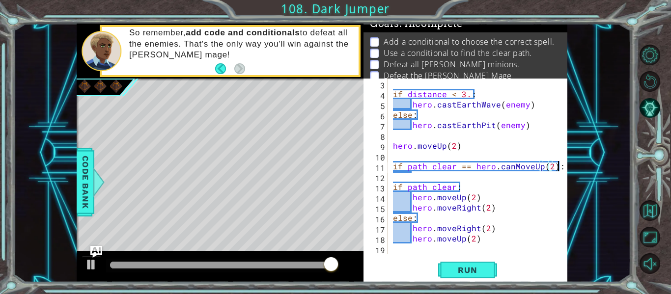
scroll to position [0, 10]
type textarea "if path clear == hero.canMoveUp(2):"
click at [485, 266] on span "Run" at bounding box center [467, 270] width 39 height 10
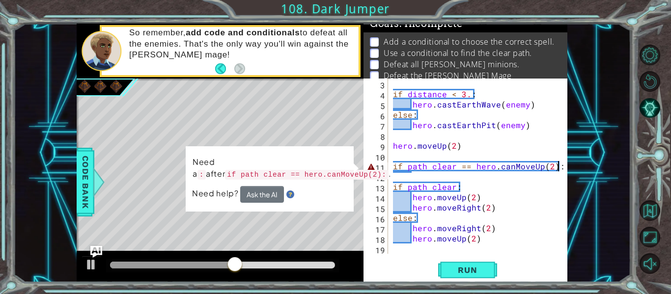
click at [512, 265] on div "Run" at bounding box center [467, 270] width 204 height 20
click at [272, 193] on button "Ask the AI" at bounding box center [262, 194] width 44 height 17
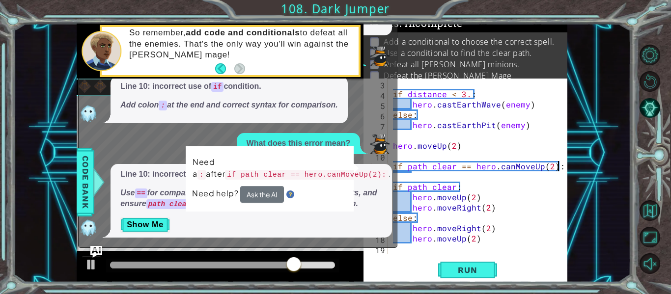
scroll to position [0, 0]
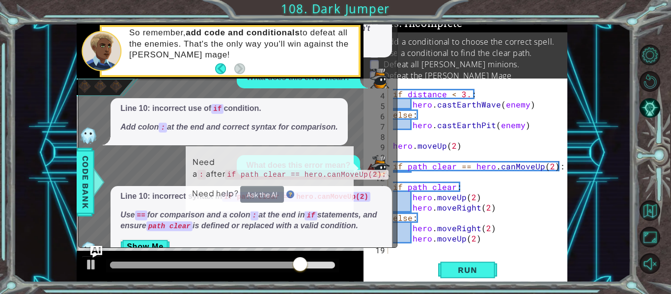
click at [407, 38] on p "Add a conditional to choose the correct spell." at bounding box center [468, 41] width 170 height 11
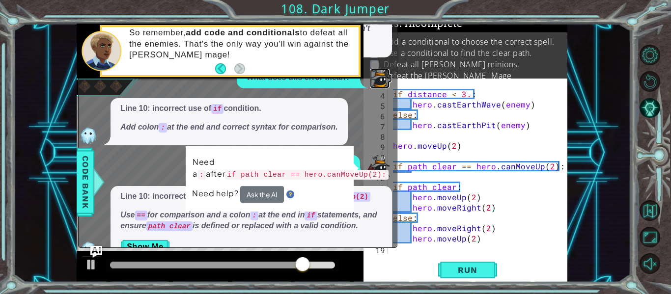
click at [388, 76] on img at bounding box center [380, 79] width 20 height 20
click at [219, 65] on button "Back" at bounding box center [224, 68] width 19 height 11
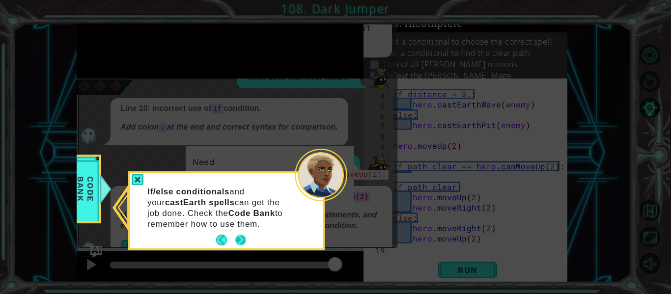
click at [244, 238] on button "Next" at bounding box center [240, 240] width 11 height 11
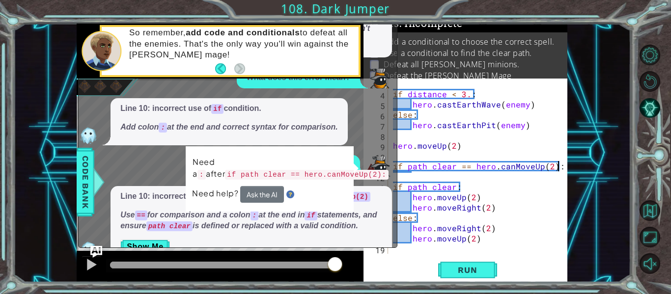
click at [418, 153] on div "if distance < 3. : hero . [PERSON_NAME] ( enemy ) else : hero . castEarthPit ( …" at bounding box center [480, 177] width 179 height 196
click at [646, 204] on button "Back to Map" at bounding box center [649, 210] width 21 height 21
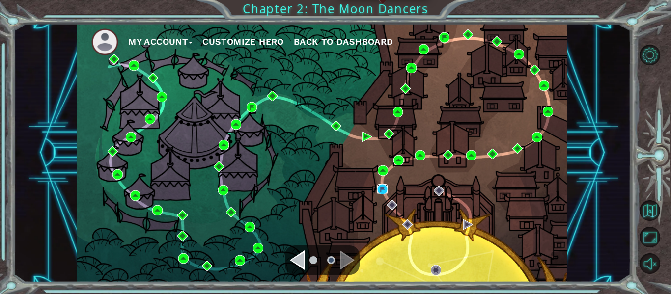
click at [379, 190] on img at bounding box center [382, 189] width 10 height 10
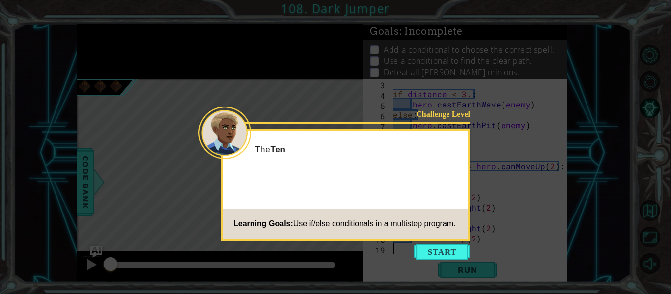
scroll to position [21, 0]
click at [441, 253] on button "Start" at bounding box center [442, 252] width 56 height 16
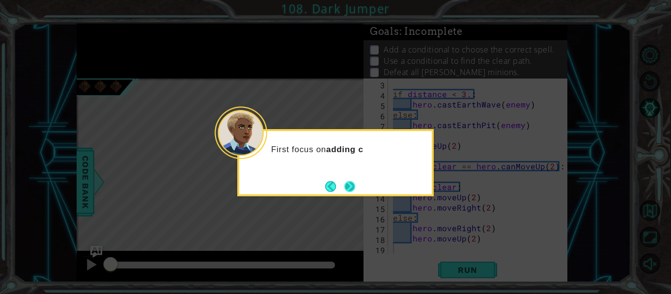
click at [344, 185] on button "Next" at bounding box center [349, 186] width 11 height 11
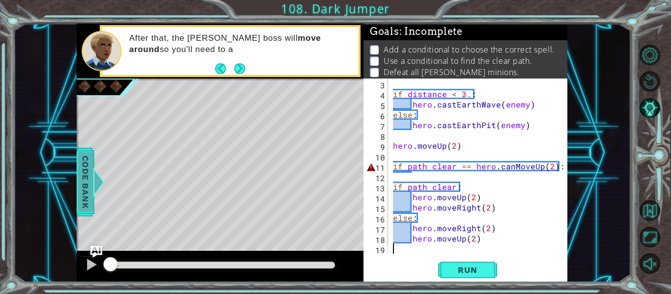
click at [83, 189] on span "Code Bank" at bounding box center [86, 182] width 16 height 60
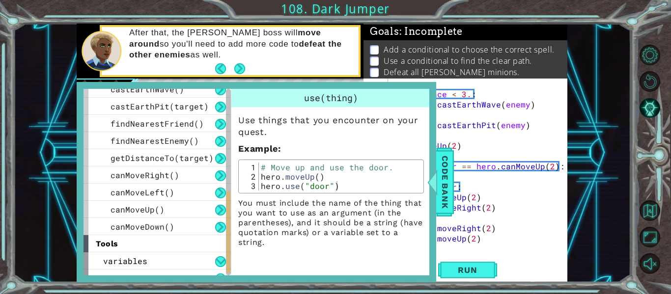
scroll to position [295, 0]
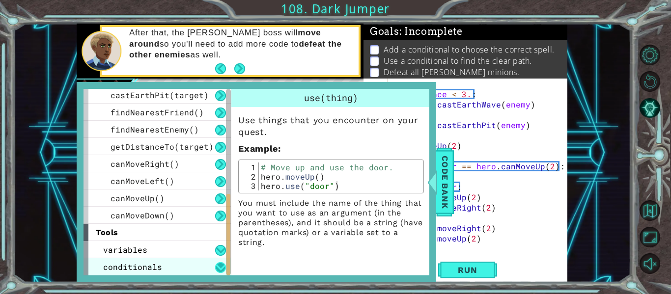
click at [221, 268] on button at bounding box center [220, 267] width 11 height 11
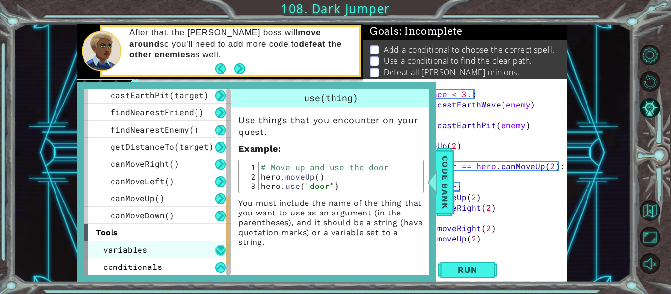
click at [220, 250] on button at bounding box center [220, 250] width 11 height 11
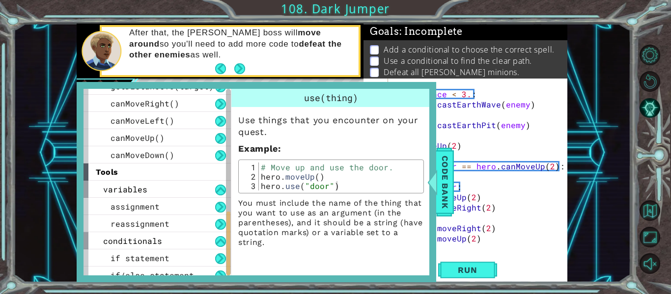
scroll to position [363, 0]
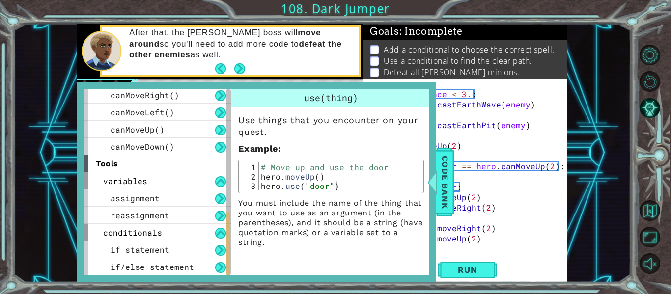
drag, startPoint x: 226, startPoint y: 223, endPoint x: 230, endPoint y: 253, distance: 30.2
click at [230, 253] on div at bounding box center [228, 244] width 4 height 64
click at [220, 252] on button at bounding box center [220, 250] width 11 height 11
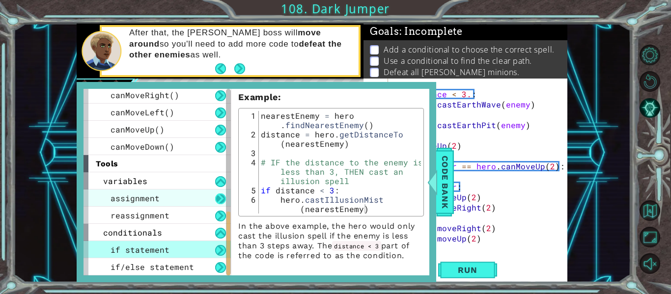
click at [220, 200] on button at bounding box center [220, 198] width 11 height 11
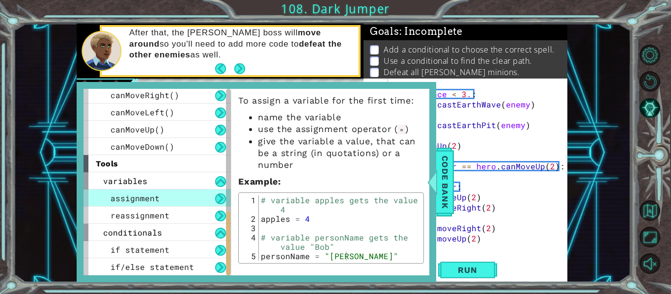
scroll to position [23, 0]
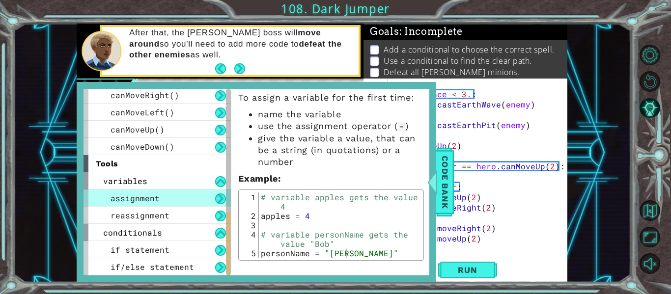
click at [221, 198] on button at bounding box center [220, 198] width 11 height 11
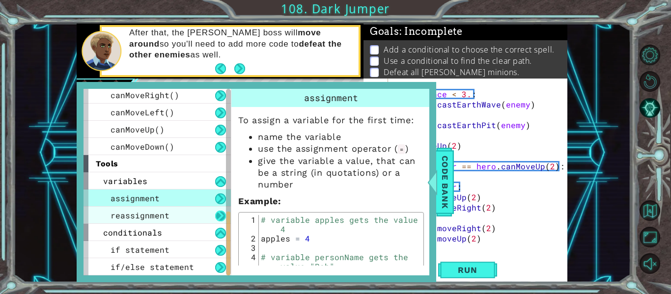
click at [221, 221] on button at bounding box center [220, 216] width 11 height 11
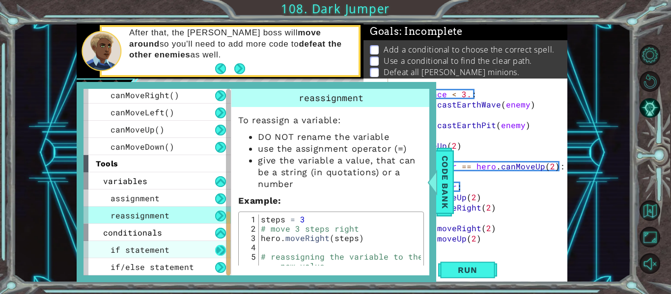
click at [223, 252] on button at bounding box center [220, 250] width 11 height 11
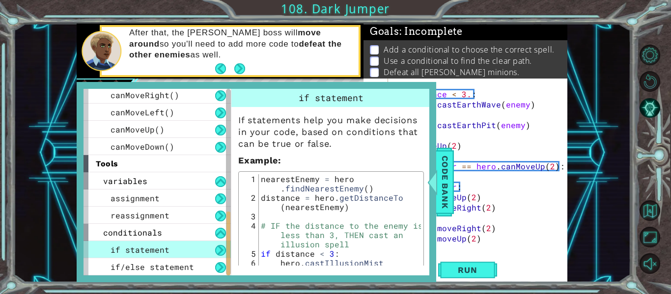
click at [223, 252] on button at bounding box center [220, 250] width 11 height 11
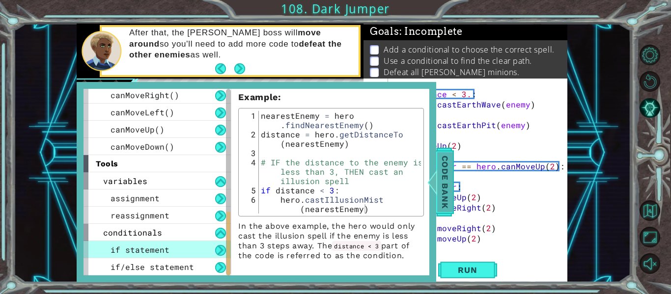
click at [440, 179] on span "Code Bank" at bounding box center [445, 182] width 16 height 60
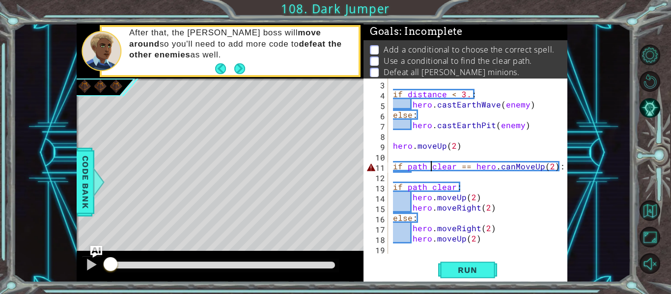
click at [431, 168] on div "if distance < 3. : hero . [PERSON_NAME] ( enemy ) else : hero . castEarthPit ( …" at bounding box center [480, 177] width 179 height 196
click at [479, 267] on span "Run" at bounding box center [467, 270] width 39 height 10
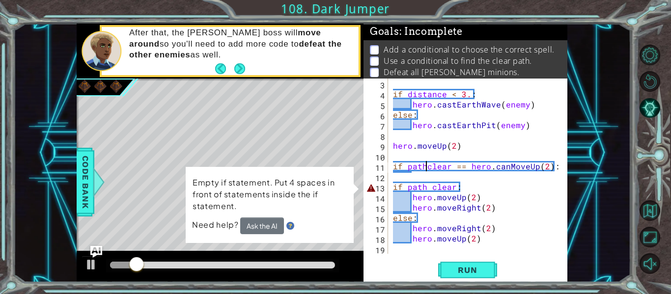
click at [396, 197] on div "if distance < 3. : hero . [PERSON_NAME] ( enemy ) else : hero . castEarthPit ( …" at bounding box center [480, 177] width 179 height 196
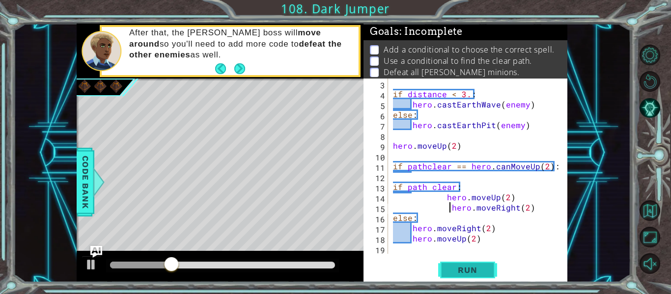
click at [473, 268] on span "Run" at bounding box center [467, 270] width 39 height 10
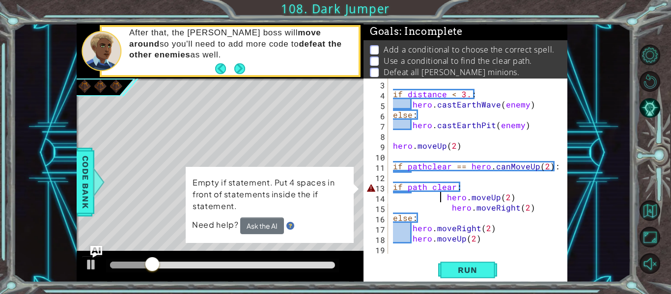
click at [441, 201] on div "if distance < 3. : hero . [PERSON_NAME] ( enemy ) else : hero . castEarthPit ( …" at bounding box center [480, 177] width 179 height 196
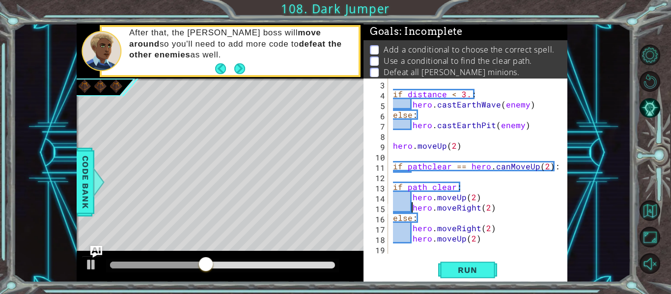
click at [462, 186] on div "if distance < 3. : hero . [PERSON_NAME] ( enemy ) else : hero . castEarthPit ( …" at bounding box center [480, 177] width 179 height 196
click at [472, 269] on span "Run" at bounding box center [467, 270] width 39 height 10
click at [467, 266] on span "Run" at bounding box center [467, 270] width 39 height 10
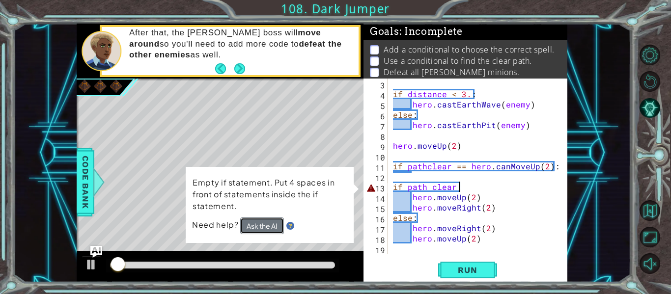
click at [246, 225] on button "Ask the AI" at bounding box center [262, 225] width 44 height 17
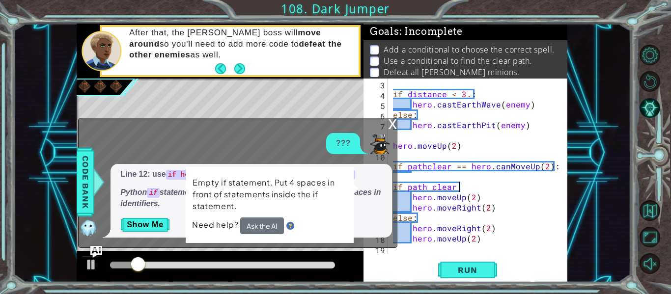
click at [216, 137] on div "???" at bounding box center [235, 143] width 313 height 21
click at [353, 187] on div "Empty if statement. Put 4 spaces in front of statements inside the if statement…" at bounding box center [270, 205] width 168 height 76
click at [332, 190] on p "Empty if statement. Put 4 spaces in front of statements inside the if statement." at bounding box center [269, 194] width 154 height 35
click at [386, 197] on div "Line 12: use if hero.canMoveUp(): instead of if path clear: Python if statement…" at bounding box center [250, 201] width 281 height 74
click at [379, 197] on p "Python if statements need correct condition syntax and no spaces in identifiers." at bounding box center [251, 198] width 262 height 23
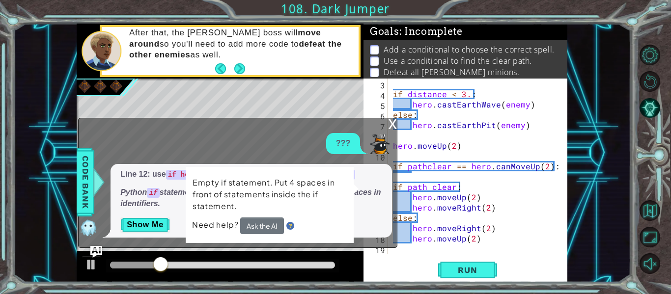
click at [325, 151] on div "???" at bounding box center [235, 143] width 313 height 21
click at [334, 169] on div "Empty if statement. Put 4 spaces in front of statements inside the if statement…" at bounding box center [270, 205] width 168 height 76
click at [218, 207] on p "Empty if statement. Put 4 spaces in front of statements inside the if statement." at bounding box center [269, 194] width 154 height 35
click at [154, 224] on button "Show Me" at bounding box center [145, 225] width 50 height 16
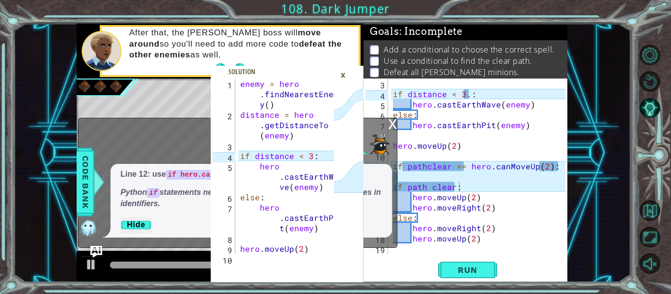
click at [343, 74] on div "×" at bounding box center [342, 75] width 15 height 17
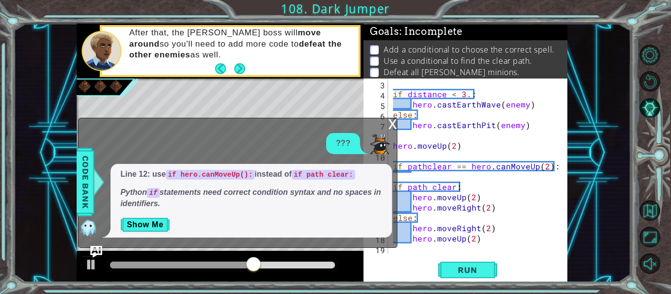
click at [473, 216] on div "if distance < 3. : hero . [PERSON_NAME] ( enemy ) else : hero . castEarthPit ( …" at bounding box center [480, 177] width 179 height 196
click at [390, 126] on div "x" at bounding box center [392, 123] width 9 height 10
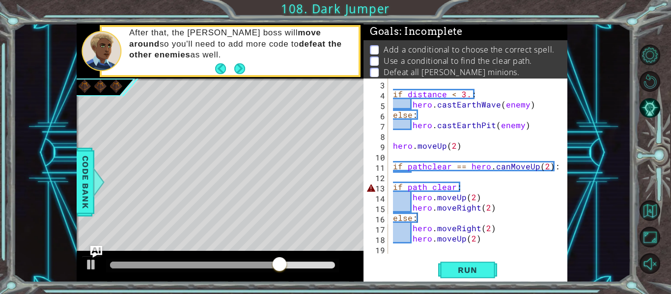
click at [411, 198] on div "if distance < 3. : hero . [PERSON_NAME] ( enemy ) else : hero . castEarthPit ( …" at bounding box center [480, 177] width 179 height 196
click at [435, 199] on div "if distance < 3. : hero . [PERSON_NAME] ( enemy ) else : hero . castEarthPit ( …" at bounding box center [480, 177] width 179 height 196
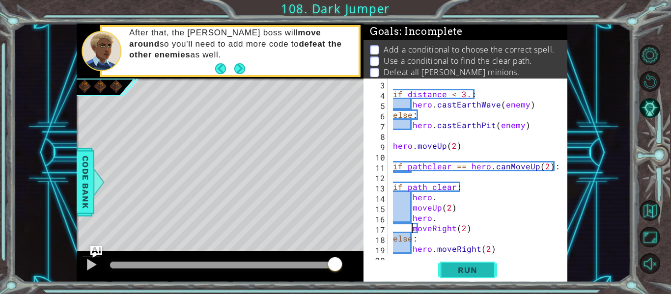
click at [462, 270] on span "Run" at bounding box center [467, 270] width 39 height 10
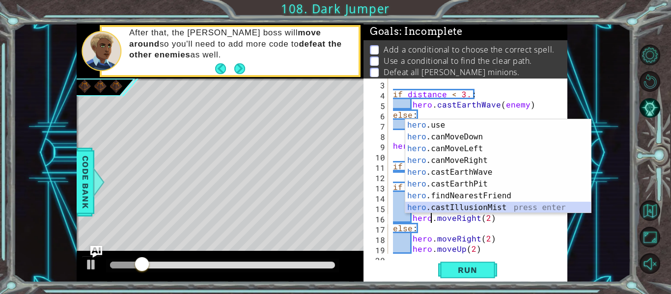
scroll to position [0, 0]
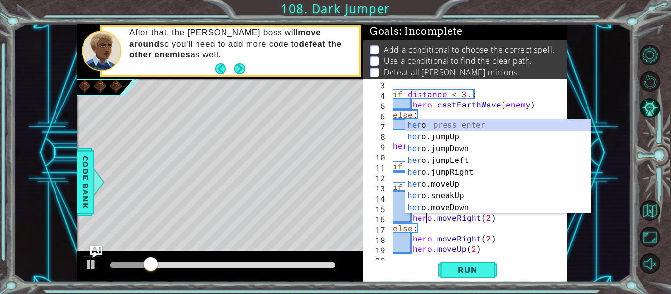
click at [545, 263] on div "Run" at bounding box center [467, 270] width 204 height 20
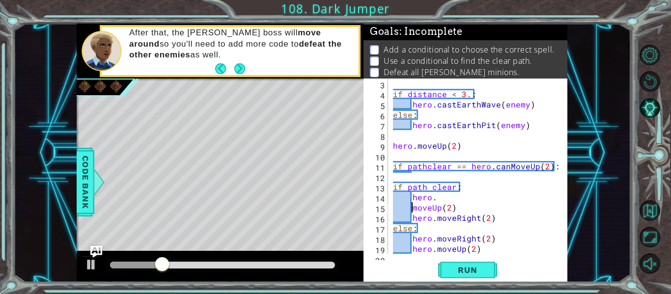
click at [410, 207] on div "if distance < 3. : hero . [PERSON_NAME] ( enemy ) else : hero . castEarthPit ( …" at bounding box center [480, 177] width 179 height 196
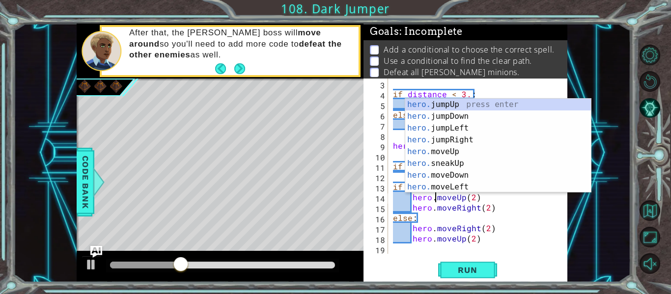
click at [518, 256] on div "hero.moveUp(2) 3 4 5 6 7 8 9 10 11 12 13 14 15 16 17 18 19 if distance < 3. : h…" at bounding box center [465, 181] width 204 height 204
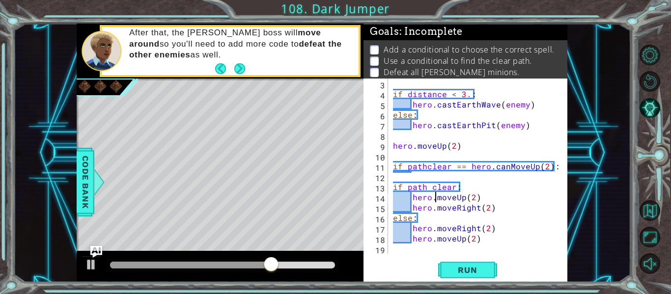
click at [430, 187] on div "if distance < 3. : hero . [PERSON_NAME] ( enemy ) else : hero . castEarthPit ( …" at bounding box center [480, 177] width 179 height 196
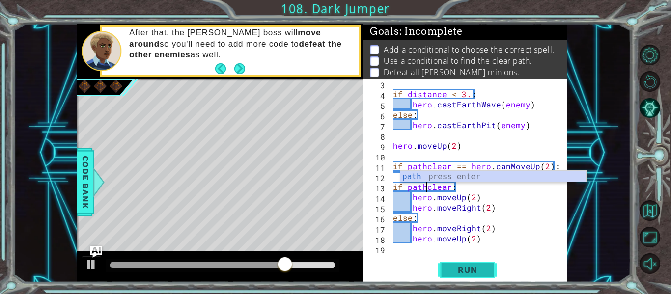
click at [480, 270] on span "Run" at bounding box center [467, 270] width 39 height 10
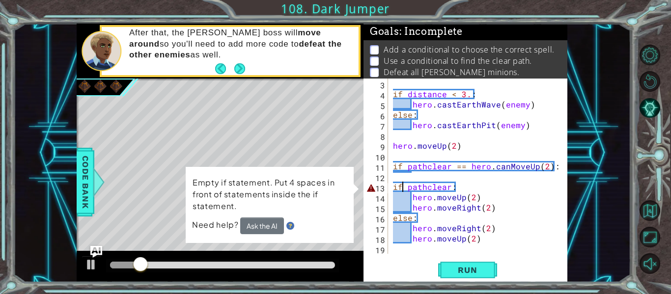
click at [401, 186] on div "if distance < 3. : hero . [PERSON_NAME] ( enemy ) else : hero . castEarthPit ( …" at bounding box center [480, 177] width 179 height 196
click at [273, 225] on button "Ask the AI" at bounding box center [262, 225] width 44 height 17
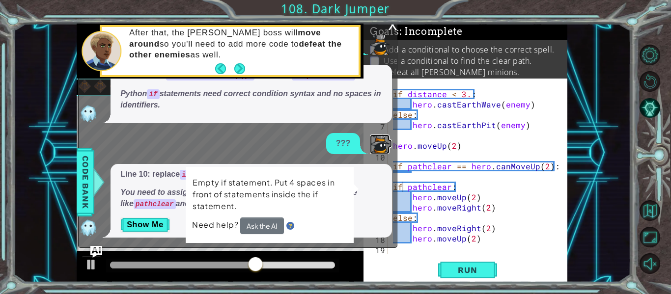
click at [357, 110] on div "??? Line 12: use if hero.canMoveUp(): instead of if path clear: Python if state…" at bounding box center [235, 136] width 313 height 204
click at [394, 26] on div "x" at bounding box center [392, 24] width 9 height 10
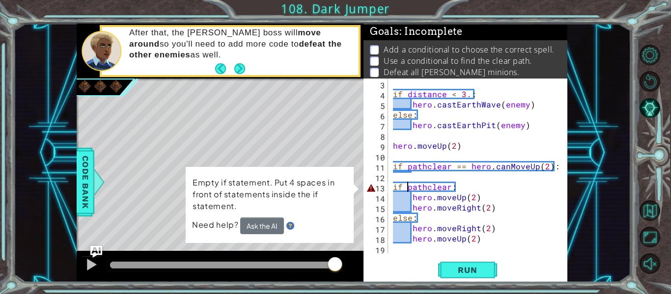
click at [406, 189] on div "if distance < 3. : hero . [PERSON_NAME] ( enemy ) else : hero . castEarthPit ( …" at bounding box center [480, 177] width 179 height 196
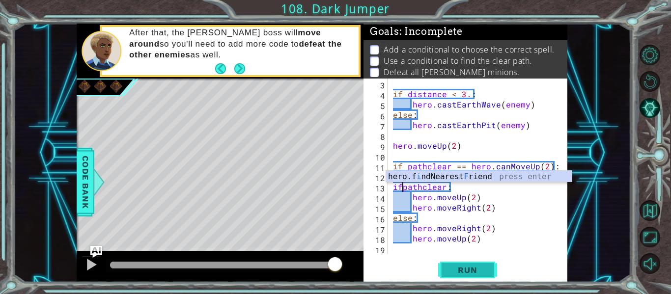
click at [479, 270] on span "Run" at bounding box center [467, 270] width 39 height 10
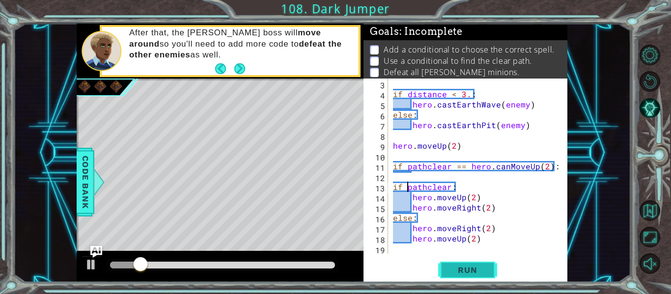
click at [474, 269] on span "Run" at bounding box center [467, 270] width 39 height 10
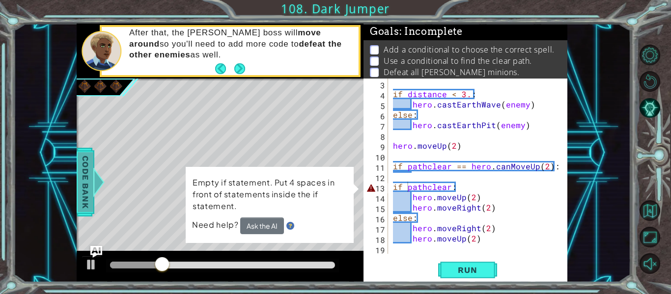
click at [93, 171] on div at bounding box center [99, 181] width 12 height 29
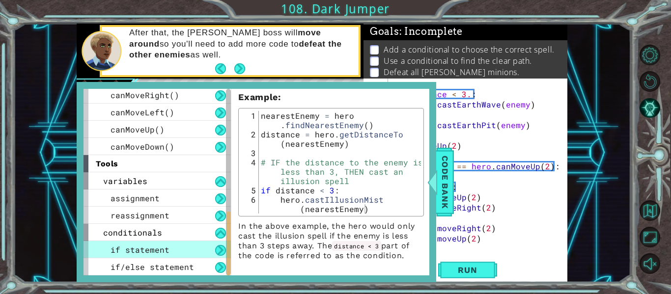
click at [127, 163] on div "tools" at bounding box center [156, 163] width 147 height 17
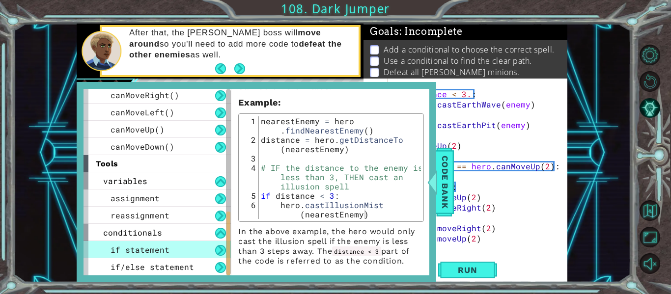
scroll to position [56, 0]
click at [451, 196] on span "Code Bank" at bounding box center [445, 182] width 16 height 60
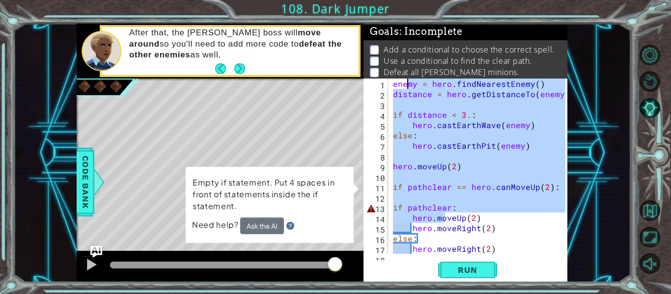
scroll to position [0, 0]
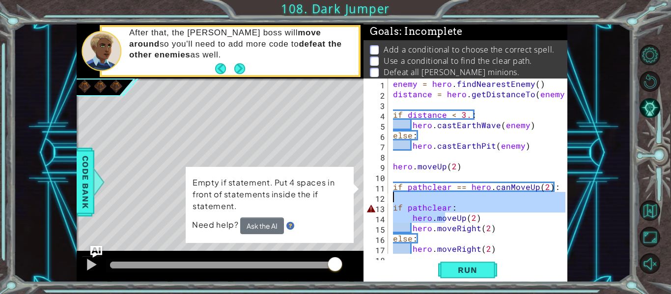
drag, startPoint x: 444, startPoint y: 193, endPoint x: 298, endPoint y: 200, distance: 146.0
click at [298, 200] on div "1 2 3 4 5 6 7 8 9 10 enemy = hero . findNearestEnem y ( ) distance = hero . get…" at bounding box center [322, 153] width 490 height 259
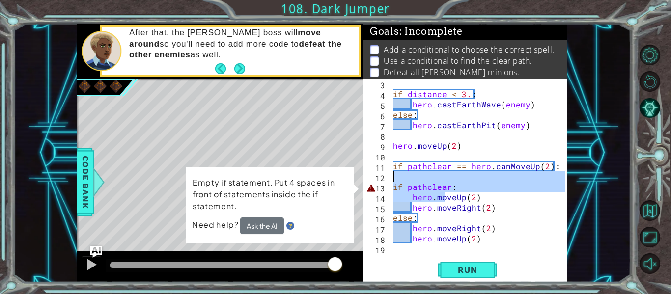
scroll to position [21, 0]
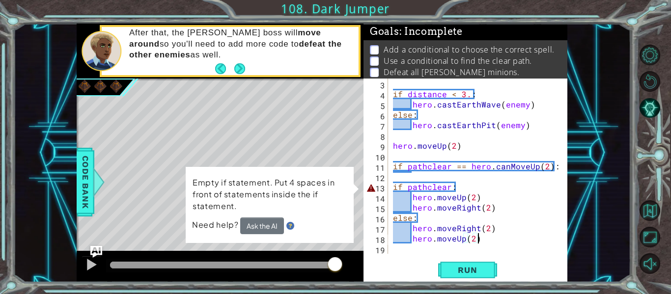
click at [531, 242] on div "if distance < 3. : hero . [PERSON_NAME] ( enemy ) else : hero . castEarthPit ( …" at bounding box center [480, 177] width 179 height 196
click at [456, 188] on div "if distance < 3. : hero . [PERSON_NAME] ( enemy ) else : hero . castEarthPit ( …" at bounding box center [480, 177] width 179 height 196
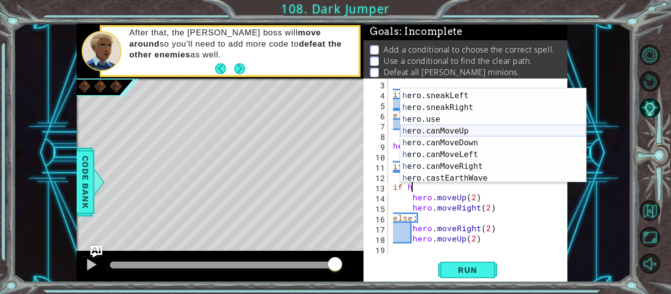
scroll to position [162, 0]
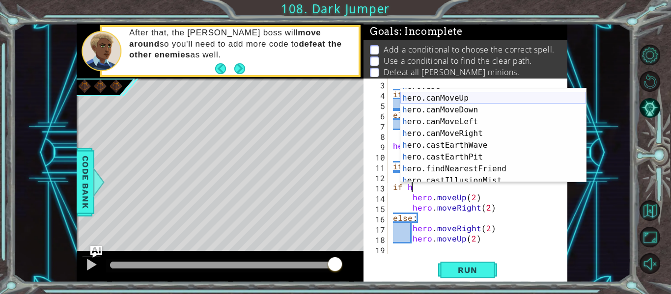
click at [469, 100] on div "h ero.use press enter h ero.canMoveUp press enter h ero.canMoveDown press enter…" at bounding box center [493, 140] width 186 height 118
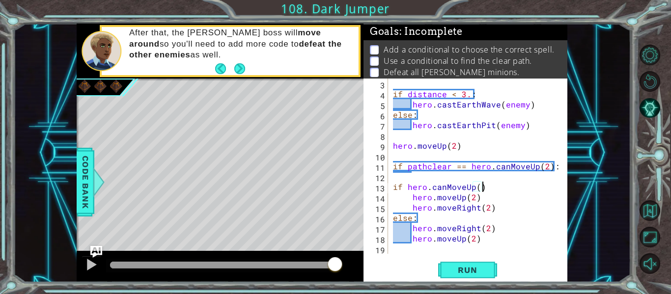
scroll to position [0, 5]
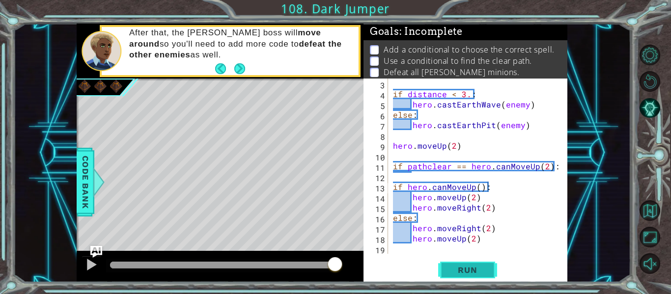
click at [472, 270] on span "Run" at bounding box center [467, 270] width 39 height 10
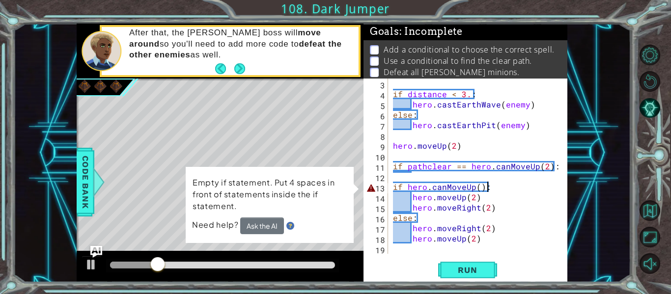
click at [557, 164] on div at bounding box center [560, 156] width 10 height 196
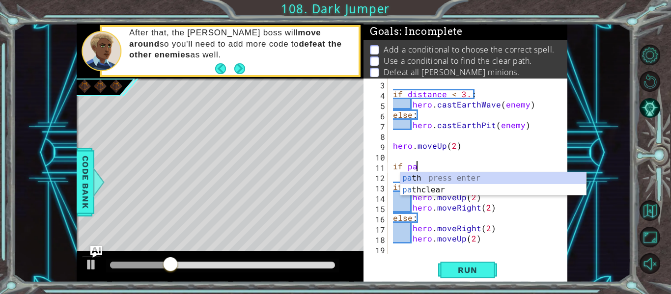
scroll to position [0, 0]
type textarea "i"
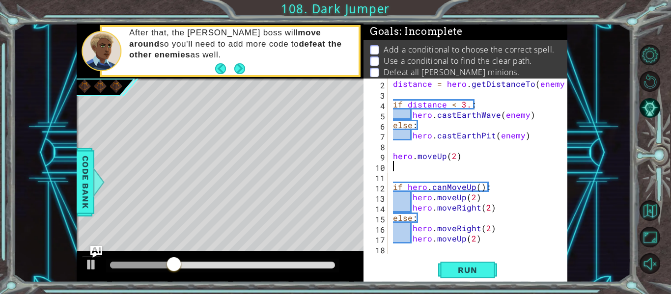
scroll to position [10, 0]
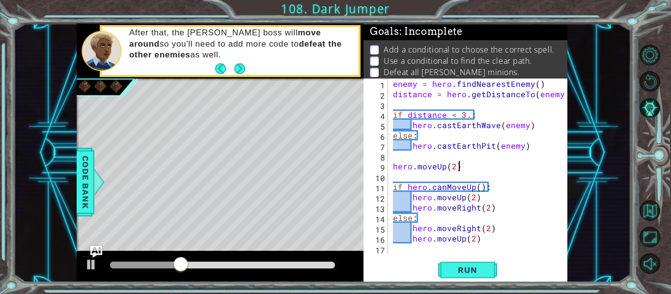
type textarea "hero.moveUp(2)"
click at [453, 270] on span "Run" at bounding box center [467, 270] width 39 height 10
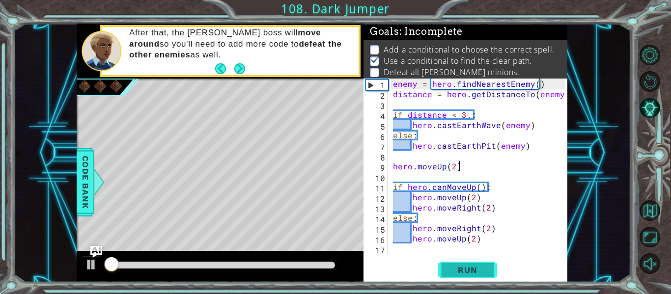
scroll to position [8, 0]
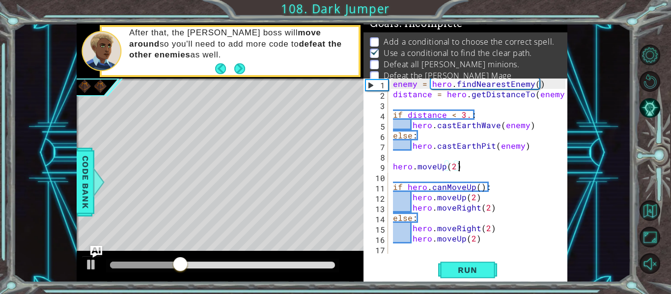
click at [429, 254] on div "hero.moveUp(2) 1 2 3 4 5 6 7 8 9 10 11 12 13 14 15 16 17 enemy = hero . findNea…" at bounding box center [465, 181] width 204 height 204
click at [404, 248] on div "enemy = hero . findNearestEnemy ( ) distance = hero . getDistanceTo ( enemy ) i…" at bounding box center [480, 177] width 179 height 196
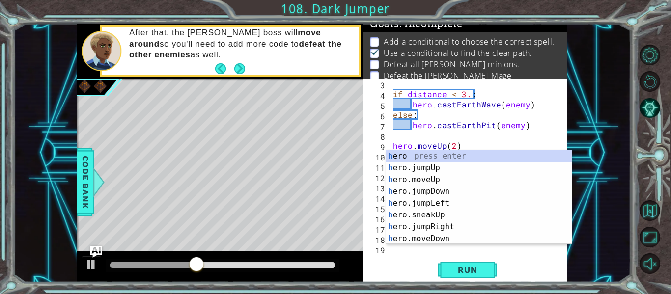
scroll to position [21, 0]
click at [446, 181] on div "h ero press enter h ero.jumpUp press enter h ero.moveUp press enter h ero.jumpD…" at bounding box center [479, 209] width 186 height 118
type textarea "hero.moveUp(1)"
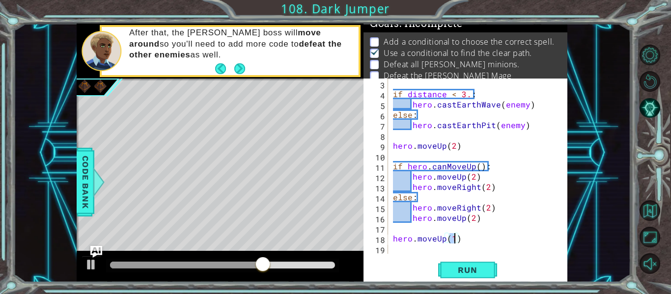
click at [437, 248] on div "if distance < 3. : hero . [PERSON_NAME] ( enemy ) else : hero . castEarthPit ( …" at bounding box center [480, 177] width 179 height 196
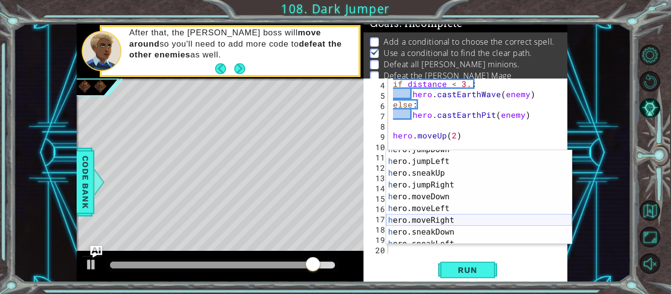
scroll to position [44, 0]
click at [467, 220] on div "h ero.jumpDown press enter h ero.jumpLeft press enter h ero.sneakUp press enter…" at bounding box center [479, 201] width 186 height 118
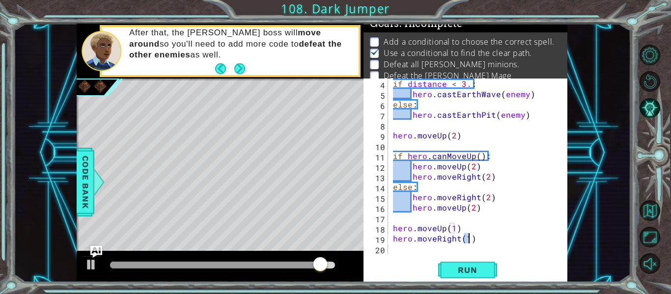
type textarea "hero.moveRight(1)"
click at [430, 251] on div "if distance < 3. : hero . [PERSON_NAME] ( enemy ) else : hero . castEarthPit ( …" at bounding box center [480, 177] width 179 height 196
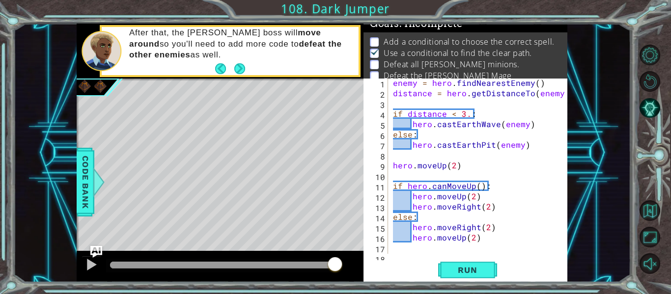
scroll to position [0, 0]
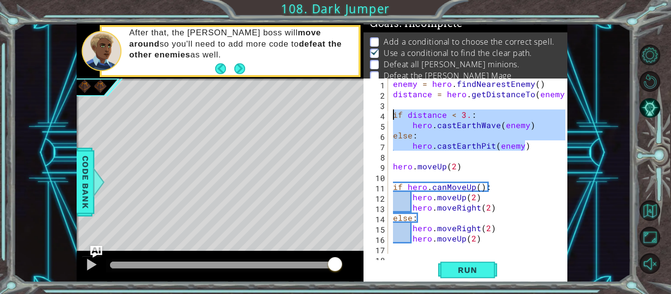
drag, startPoint x: 525, startPoint y: 145, endPoint x: 378, endPoint y: 116, distance: 150.1
click at [378, 116] on div "1 2 3 4 5 6 7 8 9 10 11 12 13 14 15 16 17 18 enemy = hero . findNearestEnemy ( …" at bounding box center [464, 166] width 202 height 175
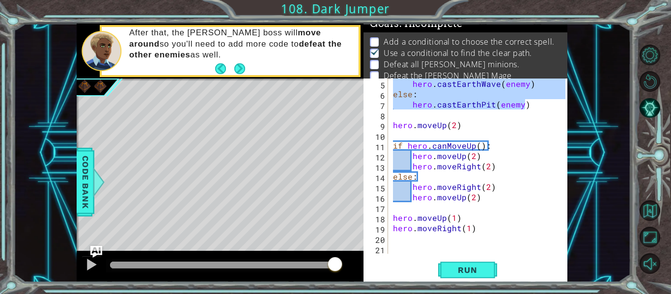
click at [406, 257] on div "if distance < 3.: hero.[PERSON_NAME](enemy) 5 6 7 8 9 10 11 12 13 14 15 16 17 1…" at bounding box center [465, 181] width 204 height 204
type textarea "if distance < 3.:"
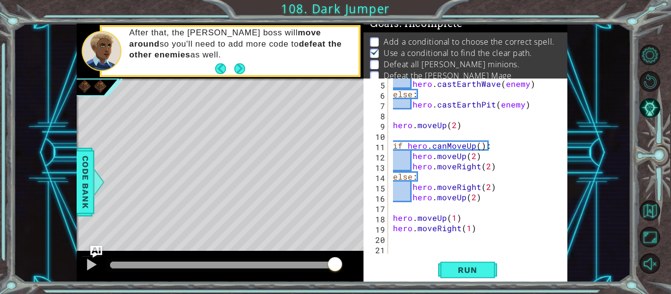
click at [409, 245] on div "hero . [PERSON_NAME] ( enemy ) else : hero . castEarthPit ( enemy ) hero . move…" at bounding box center [480, 177] width 179 height 196
paste textarea "hero.castEarthPit(enemy)"
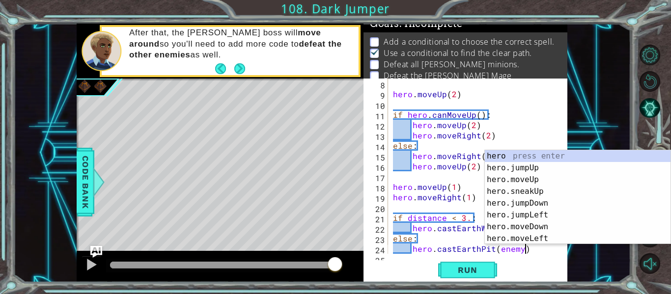
scroll to position [0, 0]
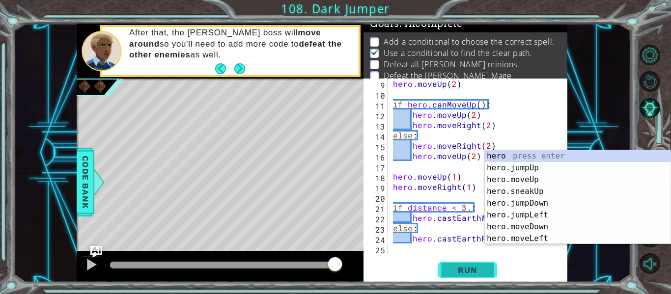
click at [439, 273] on button "Run" at bounding box center [467, 270] width 59 height 20
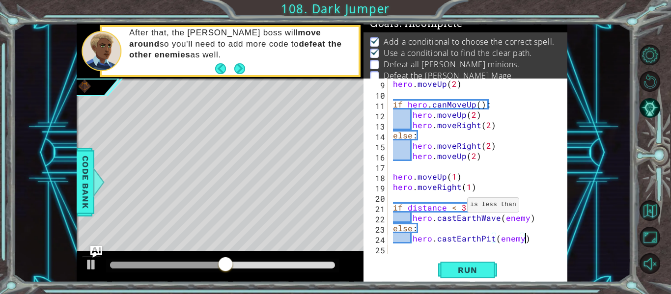
click at [455, 206] on div "hero . moveUp ( 2 ) if hero . canMoveUp ( ) : hero . moveUp ( 2 ) hero . moveRi…" at bounding box center [480, 177] width 179 height 196
click at [463, 208] on div "hero . moveUp ( 2 ) if hero . canMoveUp ( ) : hero . moveUp ( 2 ) hero . moveRi…" at bounding box center [480, 177] width 179 height 196
click at [459, 269] on span "Run" at bounding box center [467, 270] width 39 height 10
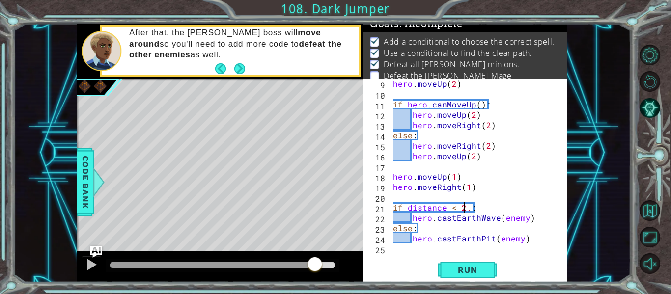
drag, startPoint x: 141, startPoint y: 260, endPoint x: 315, endPoint y: 260, distance: 173.3
click at [315, 260] on div at bounding box center [315, 265] width 18 height 18
click at [454, 208] on div "hero . moveUp ( 2 ) if hero . canMoveUp ( ) : hero . moveUp ( 2 ) hero . moveRi…" at bounding box center [480, 177] width 179 height 196
click at [472, 187] on div "hero . moveUp ( 2 ) if hero . canMoveUp ( ) : hero . moveUp ( 2 ) hero . moveRi…" at bounding box center [480, 177] width 179 height 196
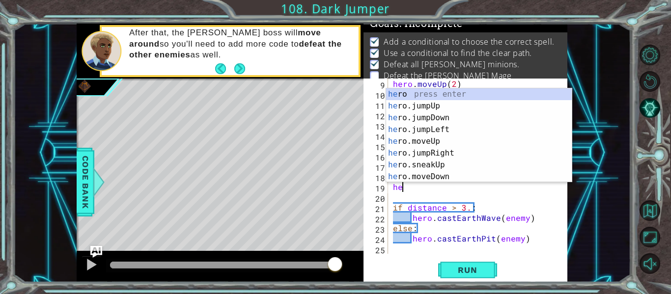
scroll to position [0, 0]
type textarea "h"
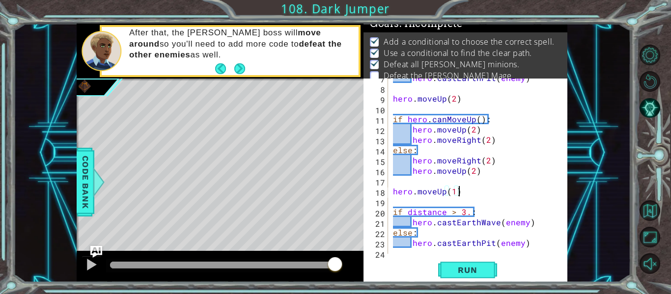
scroll to position [70, 0]
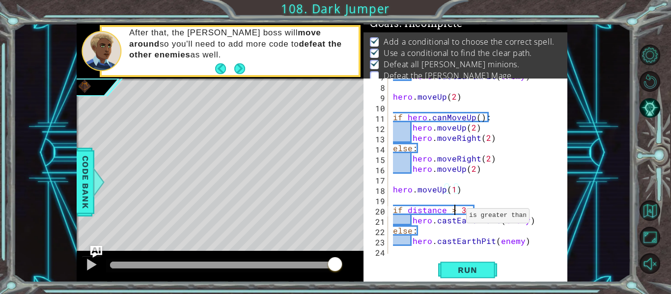
click at [454, 210] on div "hero . castEarthPit ( enemy ) hero . moveUp ( 2 ) if hero . canMoveUp ( ) : her…" at bounding box center [480, 169] width 179 height 196
type textarea "if distance < 3.:"
click at [460, 268] on span "Run" at bounding box center [467, 270] width 39 height 10
click at [322, 242] on div "methods hero use(thing) moveUp(steps) moveDown(steps) moveLeft(steps) moveRight…" at bounding box center [322, 153] width 490 height 259
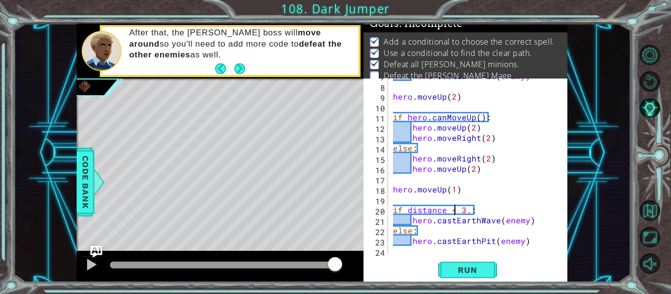
click at [389, 252] on div "if distance < 3.: 7 8 9 10 11 12 13 14 15 16 17 18 19 20 21 22 23 24 hero . cas…" at bounding box center [464, 166] width 202 height 175
click at [393, 252] on div "hero . castEarthPit ( enemy ) hero . moveUp ( 2 ) if hero . canMoveUp ( ) : her…" at bounding box center [480, 169] width 179 height 196
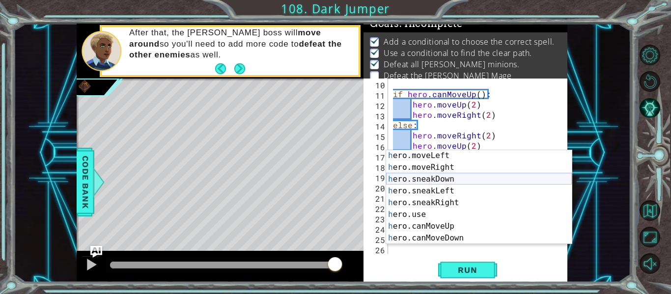
scroll to position [72, 0]
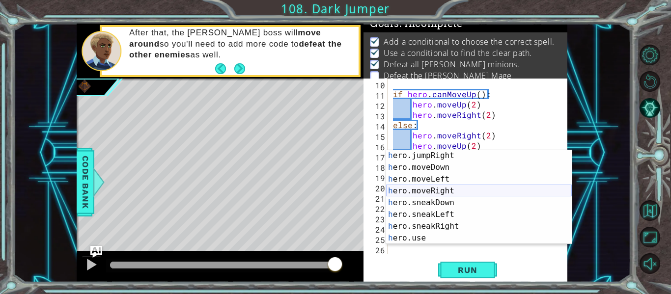
click at [464, 190] on div "h ero.jumpRight press enter h ero.moveDown press enter h ero.moveLeft press ent…" at bounding box center [479, 209] width 186 height 118
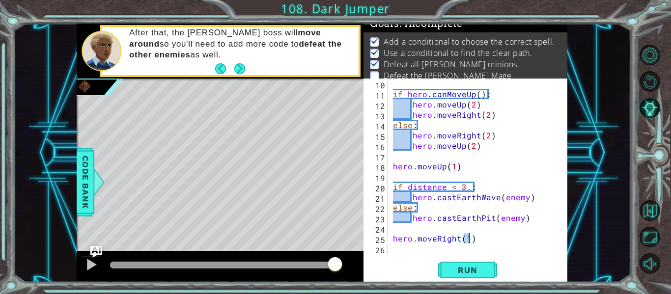
type textarea "hero.moveRight(4)"
click at [416, 249] on div "if hero . canMoveUp ( ) : hero . moveUp ( 2 ) hero . moveRight ( 2 ) else : her…" at bounding box center [480, 177] width 179 height 196
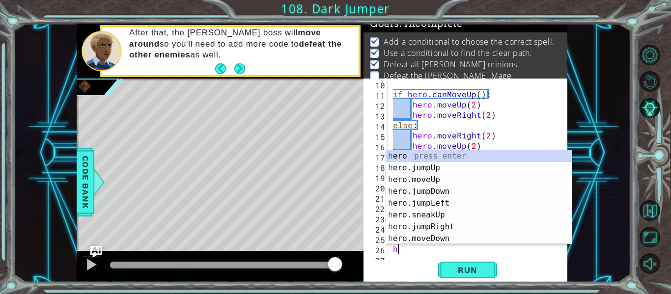
scroll to position [103, 0]
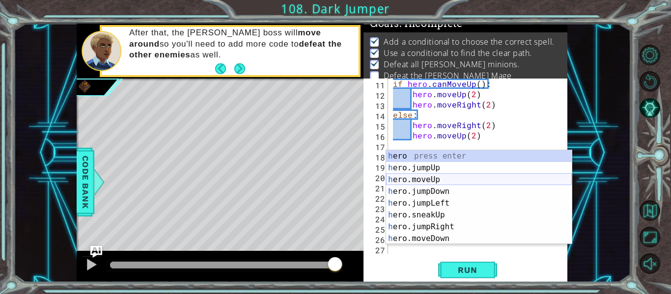
click at [464, 179] on div "h ero press enter h ero.jumpUp press enter h ero.moveUp press enter h ero.jumpD…" at bounding box center [479, 209] width 186 height 118
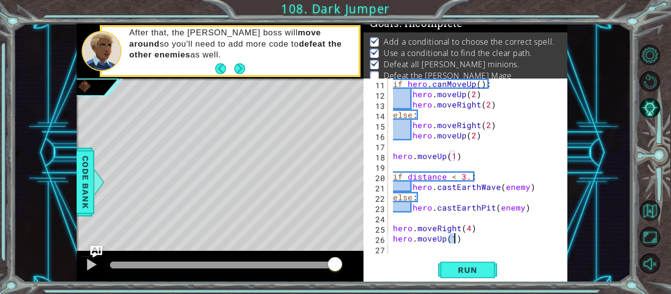
type textarea "hero.moveUp(2)"
click at [420, 250] on div "if hero . canMoveUp ( ) : hero . moveUp ( 2 ) hero . moveRight ( 2 ) else : her…" at bounding box center [480, 177] width 179 height 196
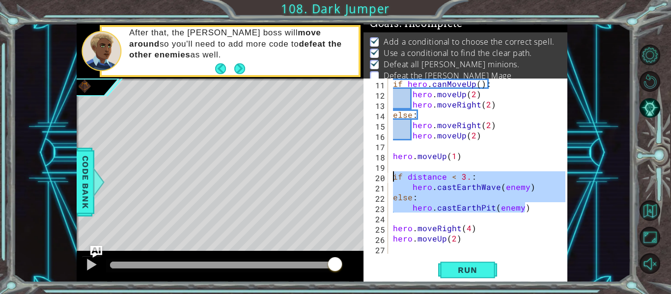
drag, startPoint x: 524, startPoint y: 206, endPoint x: 375, endPoint y: 177, distance: 151.4
click at [375, 177] on div "11 12 13 14 15 16 17 18 19 20 21 22 23 24 25 26 27 if hero . canMoveUp ( ) : he…" at bounding box center [464, 166] width 202 height 175
type textarea "if distance < 3.: hero.castEarthWave(enemy)"
click at [406, 247] on div "if hero . canMoveUp ( ) : hero . moveUp ( 2 ) hero . moveRight ( 2 ) else : her…" at bounding box center [480, 177] width 179 height 196
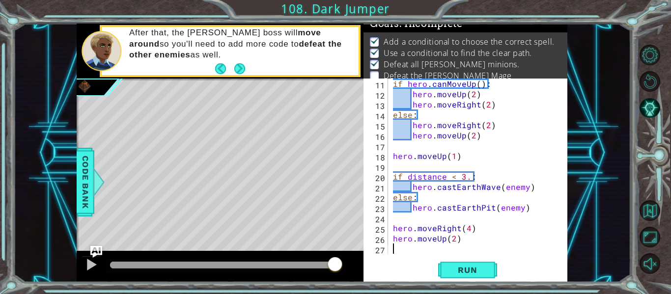
scroll to position [113, 0]
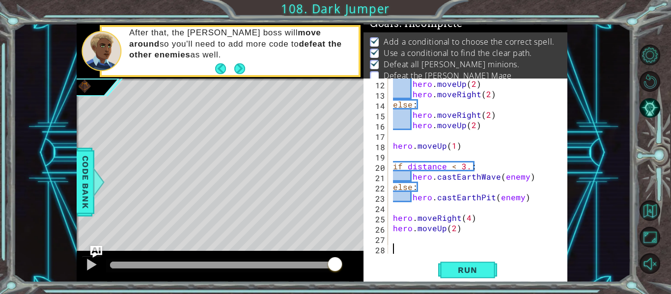
paste textarea "hero.castEarthPit(enemy)"
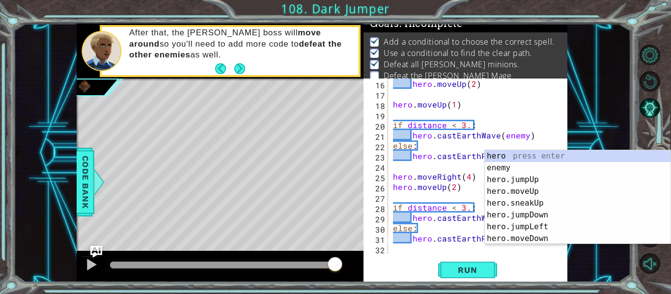
scroll to position [155, 0]
type textarea "hero.castEarthPit(enemy)"
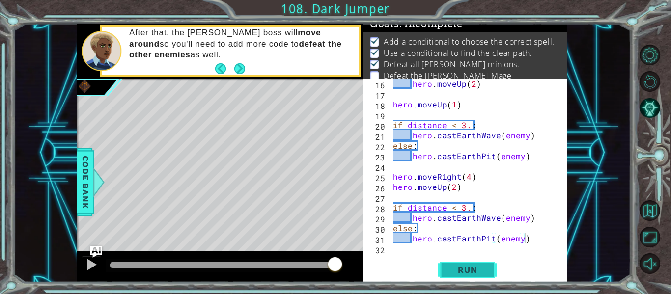
click at [467, 271] on span "Run" at bounding box center [467, 270] width 39 height 10
drag, startPoint x: 128, startPoint y: 264, endPoint x: 291, endPoint y: 281, distance: 164.3
click at [291, 281] on div at bounding box center [220, 266] width 287 height 31
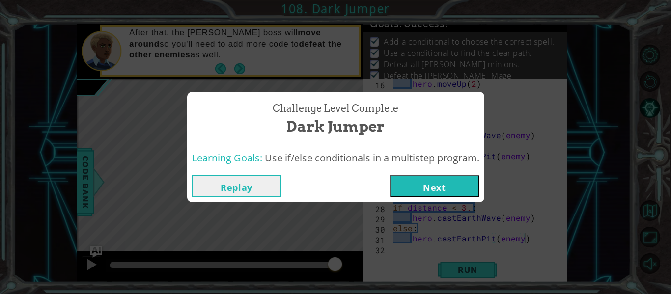
click at [433, 184] on button "Next" at bounding box center [434, 186] width 89 height 22
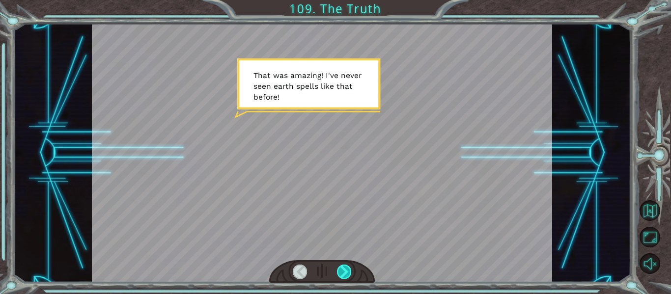
click at [348, 268] on div at bounding box center [344, 272] width 14 height 14
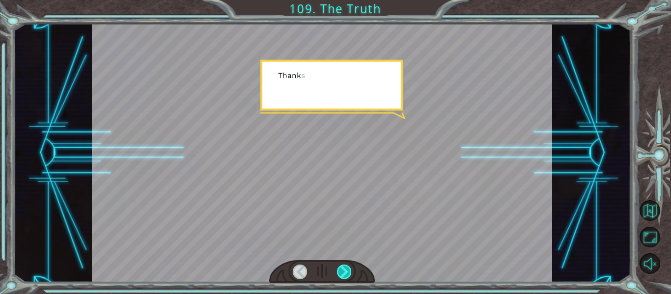
click at [348, 268] on div at bounding box center [344, 272] width 14 height 14
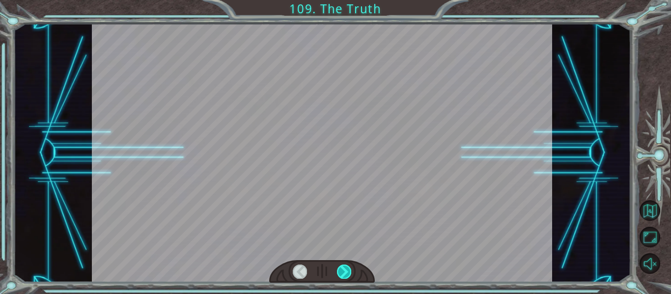
click at [348, 268] on div at bounding box center [344, 272] width 14 height 14
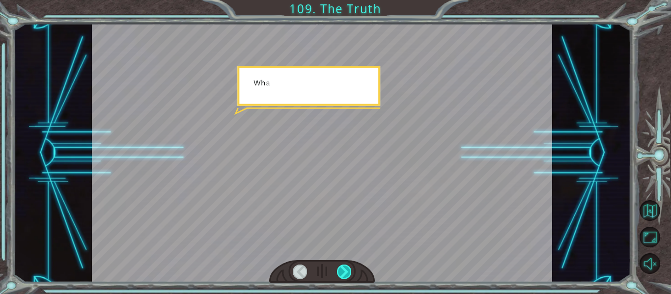
click at [348, 268] on div at bounding box center [344, 272] width 14 height 14
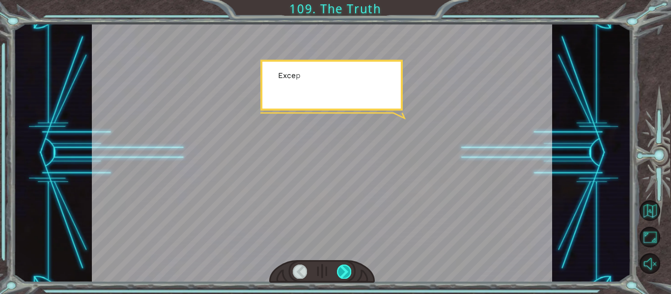
click at [348, 268] on div at bounding box center [344, 272] width 14 height 14
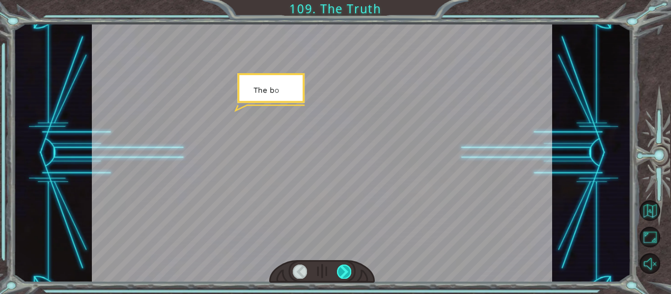
click at [348, 268] on div at bounding box center [344, 272] width 14 height 14
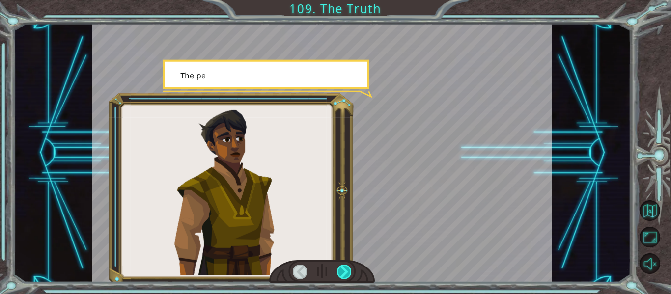
click at [348, 268] on div at bounding box center [344, 272] width 14 height 14
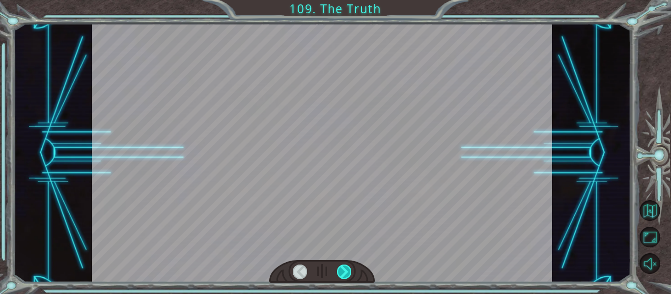
click at [348, 268] on div at bounding box center [344, 272] width 14 height 14
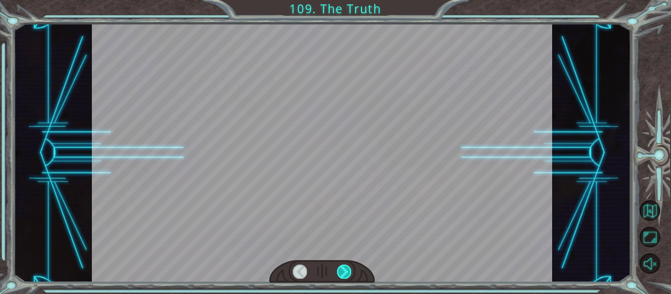
click at [348, 268] on div at bounding box center [344, 272] width 14 height 14
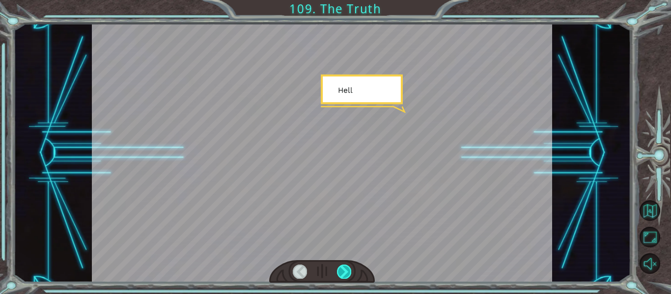
click at [348, 268] on div at bounding box center [344, 272] width 14 height 14
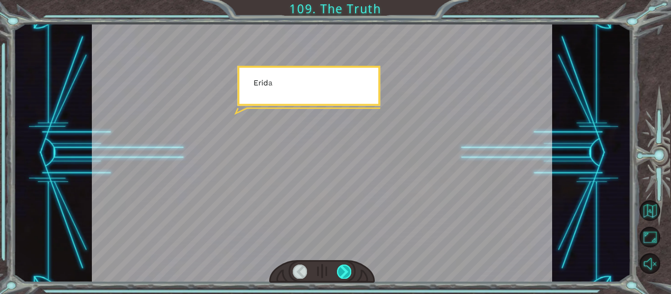
click at [348, 268] on div at bounding box center [344, 272] width 14 height 14
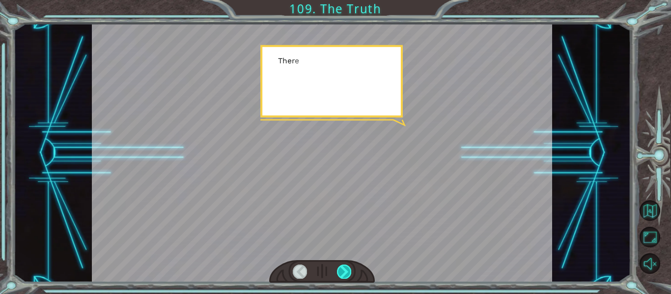
click at [348, 268] on div at bounding box center [344, 272] width 14 height 14
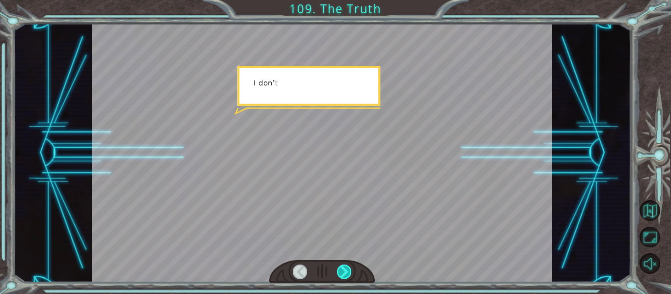
click at [348, 268] on div at bounding box center [344, 272] width 14 height 14
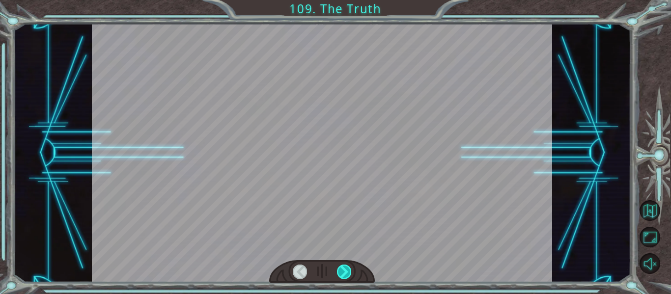
click at [348, 268] on div at bounding box center [344, 272] width 14 height 14
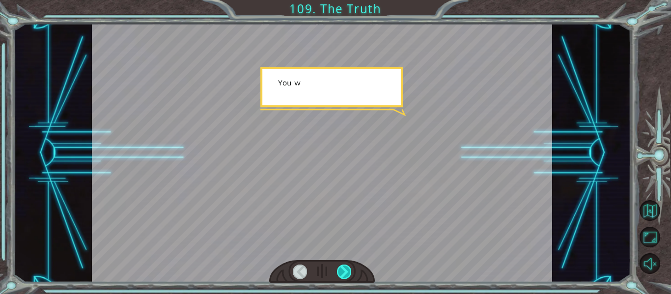
click at [348, 268] on div at bounding box center [344, 272] width 14 height 14
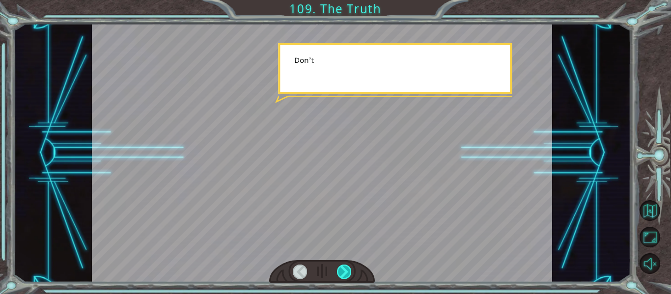
click at [348, 268] on div at bounding box center [344, 272] width 14 height 14
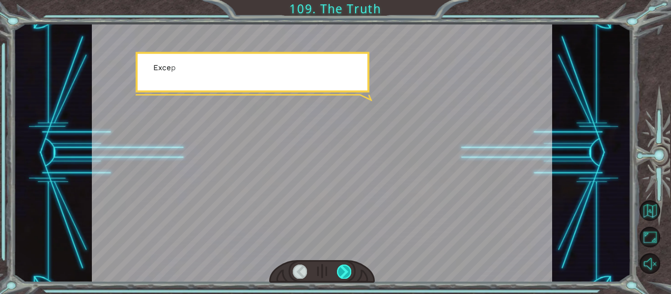
click at [348, 268] on div at bounding box center [344, 272] width 14 height 14
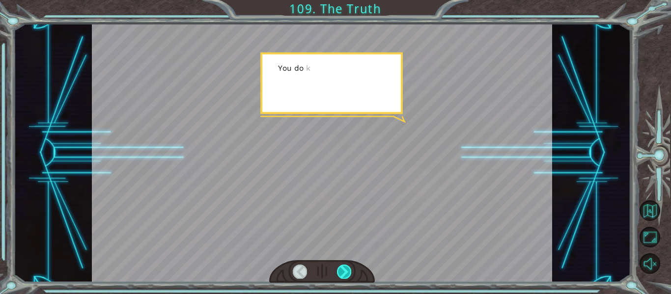
click at [348, 268] on div at bounding box center [344, 272] width 14 height 14
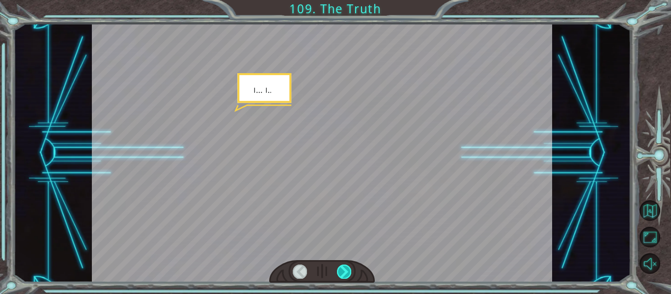
click at [348, 268] on div at bounding box center [344, 272] width 14 height 14
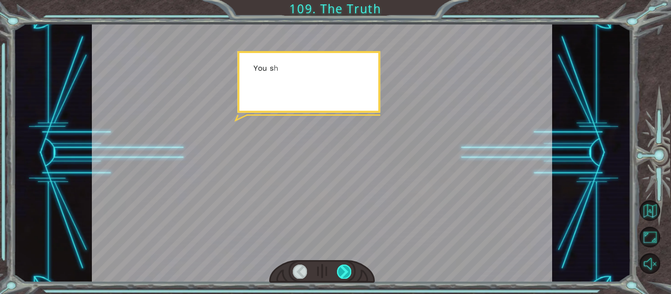
click at [348, 268] on div at bounding box center [344, 272] width 14 height 14
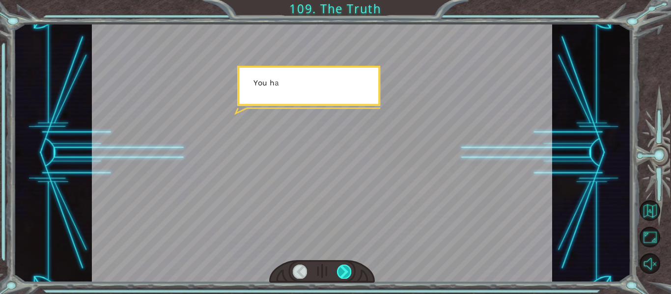
click at [348, 268] on div at bounding box center [344, 272] width 14 height 14
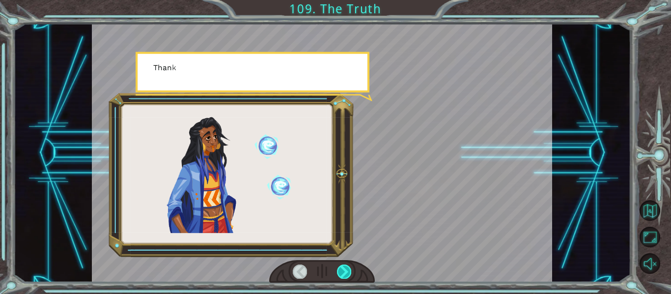
click at [348, 268] on div at bounding box center [344, 272] width 14 height 14
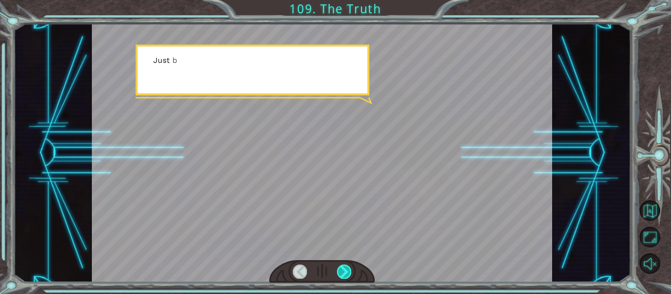
click at [348, 268] on div at bounding box center [344, 272] width 14 height 14
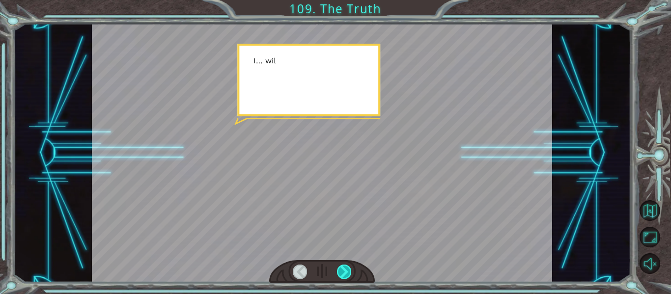
click at [348, 268] on div at bounding box center [344, 272] width 14 height 14
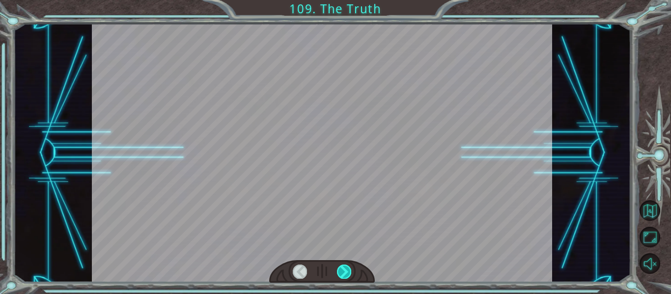
click at [348, 268] on div at bounding box center [344, 272] width 14 height 14
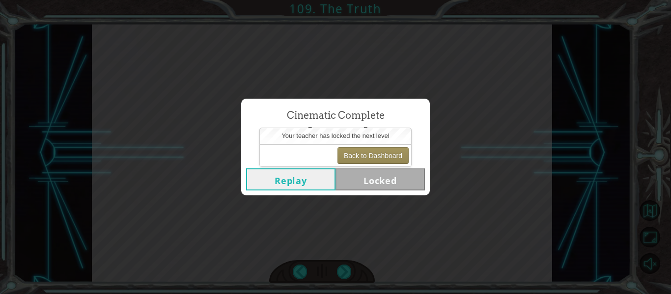
click at [294, 173] on button "Replay" at bounding box center [290, 179] width 89 height 22
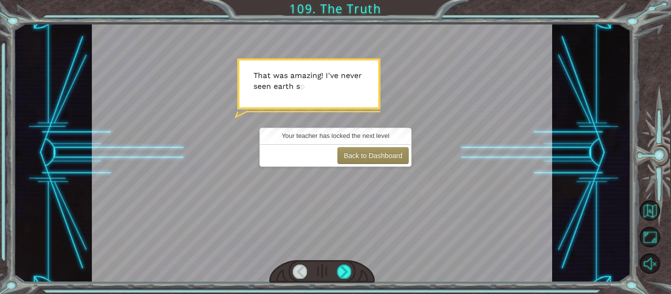
click at [297, 271] on div at bounding box center [300, 272] width 14 height 14
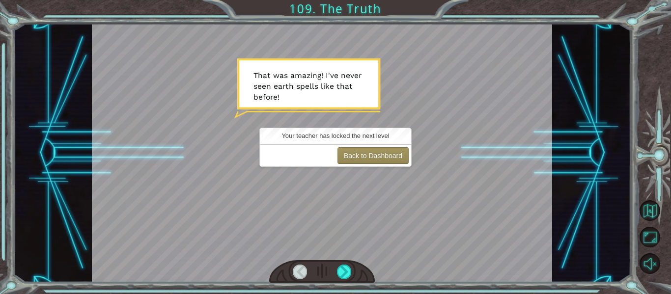
click at [297, 271] on div at bounding box center [300, 272] width 14 height 14
click at [384, 151] on button "Back to Dashboard" at bounding box center [372, 155] width 71 height 17
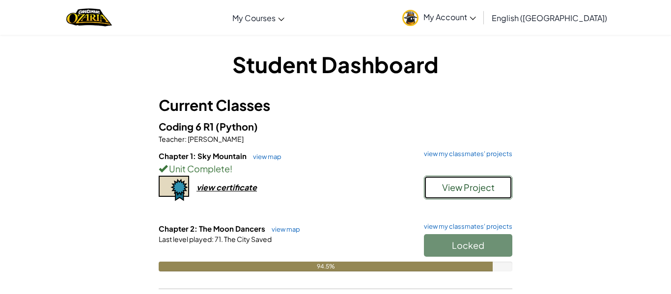
click at [451, 188] on span "View Project" at bounding box center [468, 187] width 53 height 11
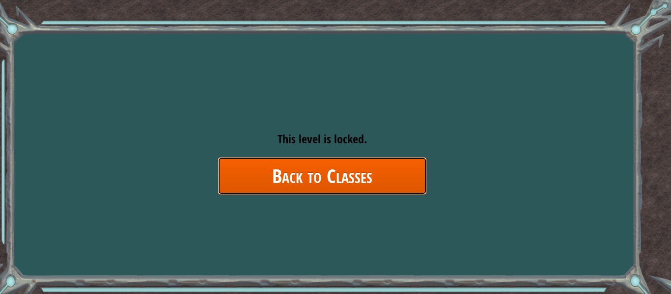
click at [394, 184] on link "Back to Classes" at bounding box center [321, 176] width 209 height 38
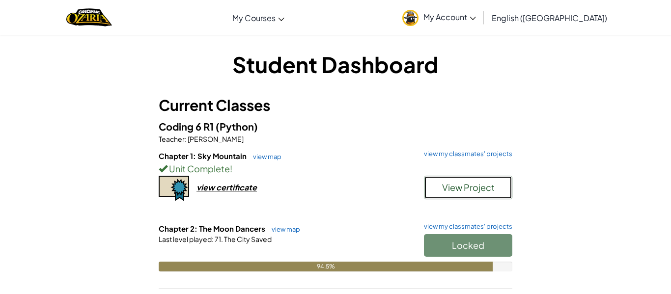
click at [490, 192] on span "View Project" at bounding box center [468, 187] width 53 height 11
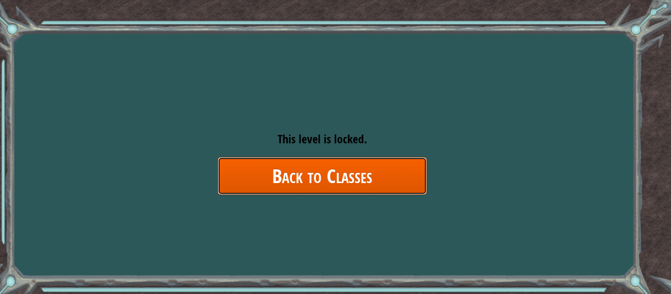
click at [399, 187] on link "Back to Classes" at bounding box center [321, 176] width 209 height 38
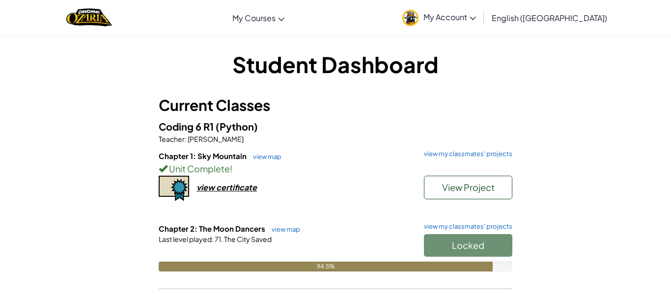
click at [451, 239] on div "Locked" at bounding box center [463, 247] width 98 height 27
click at [452, 247] on div "Locked" at bounding box center [463, 247] width 98 height 27
click at [281, 228] on link "view map" at bounding box center [283, 229] width 33 height 8
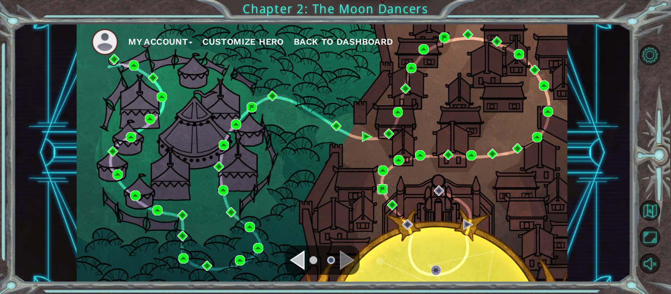
click at [382, 188] on img at bounding box center [382, 189] width 10 height 10
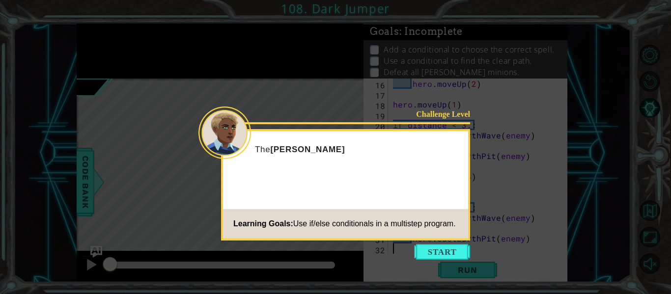
scroll to position [155, 0]
click at [440, 254] on button "Start" at bounding box center [442, 252] width 56 height 16
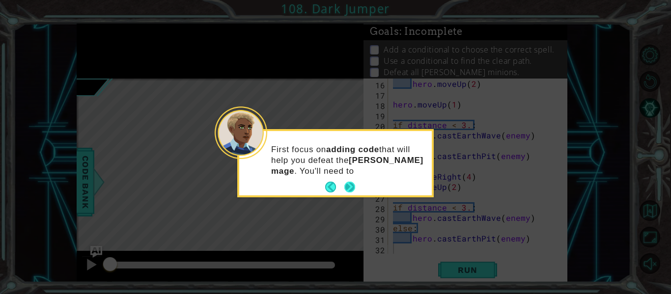
click at [351, 188] on button "Next" at bounding box center [349, 187] width 11 height 11
